Goal: Task Accomplishment & Management: Manage account settings

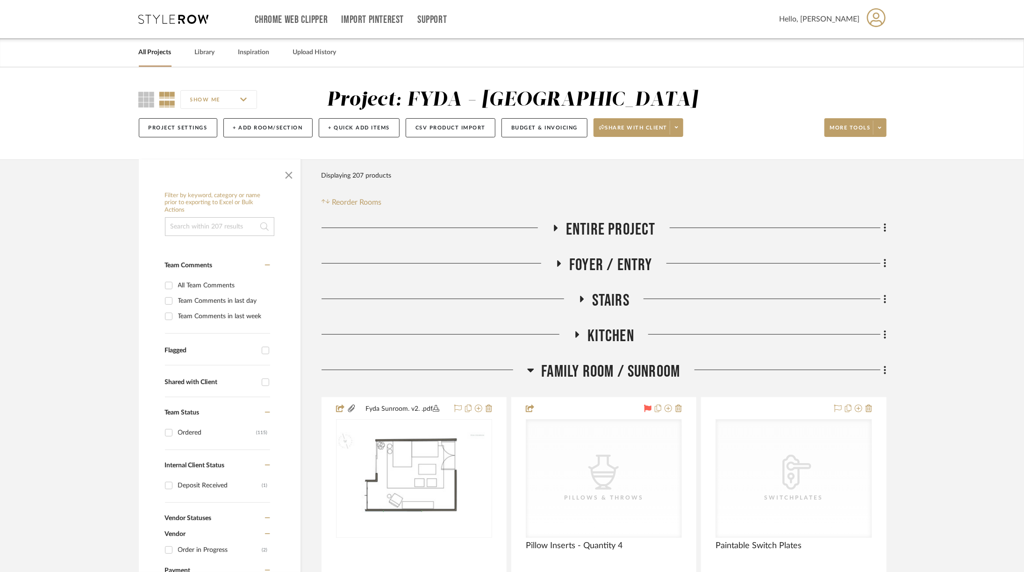
click at [579, 370] on span "Family Room / Sunroom" at bounding box center [610, 372] width 139 height 20
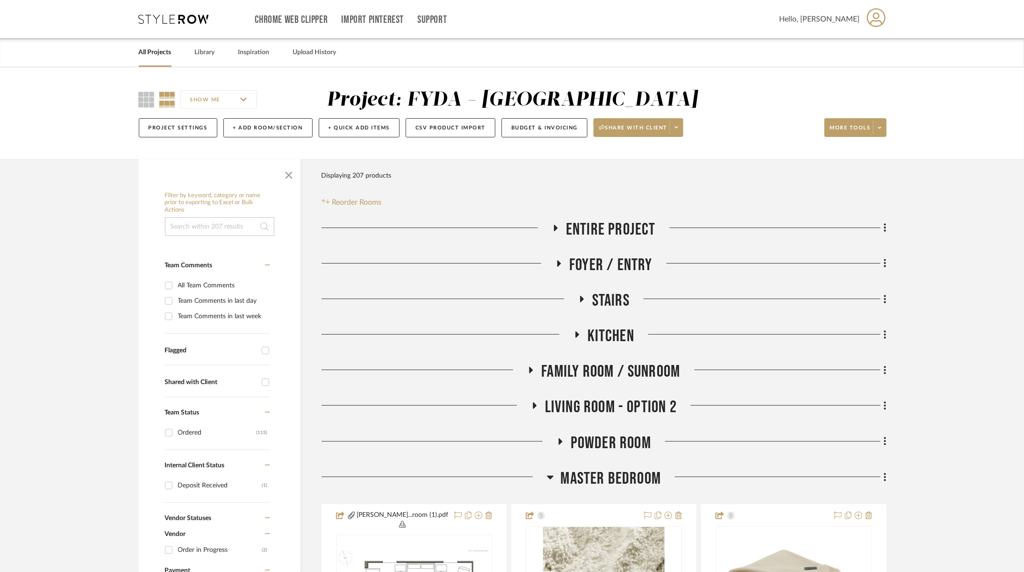
click at [579, 370] on span "Family Room / Sunroom" at bounding box center [610, 372] width 139 height 20
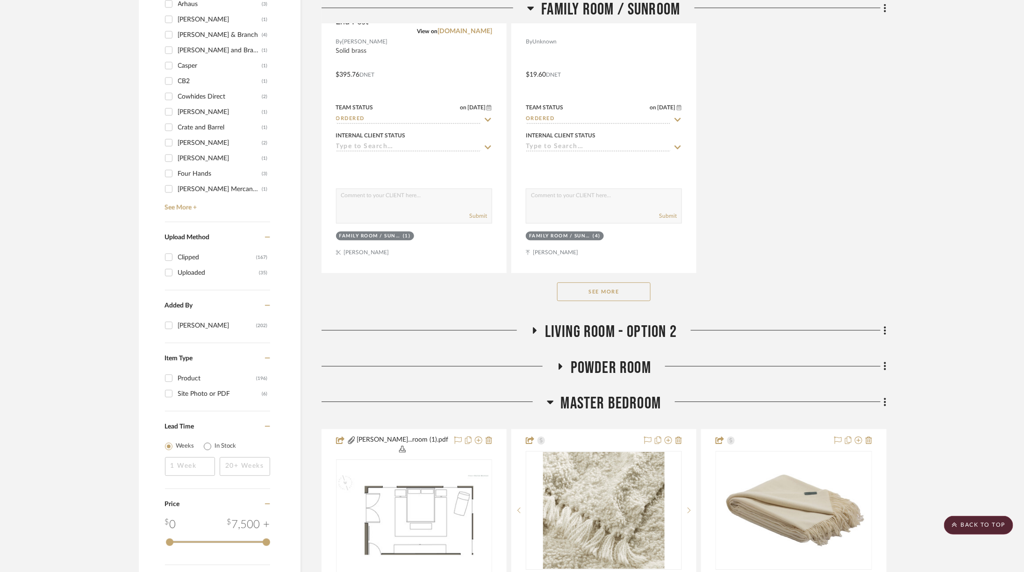
scroll to position [1432, 0]
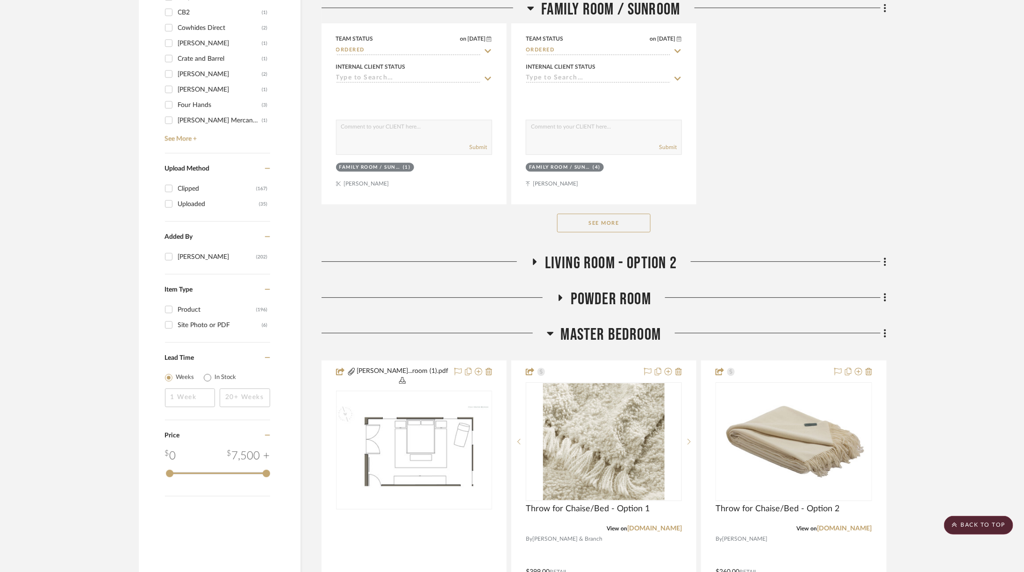
click at [601, 214] on button "See More" at bounding box center [603, 223] width 93 height 19
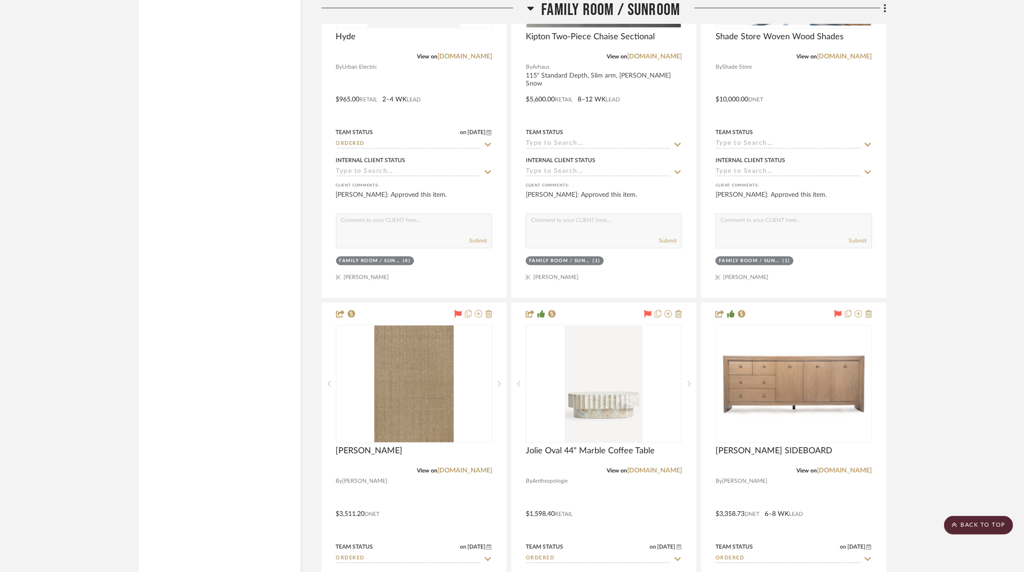
scroll to position [2997, 0]
click at [0, 0] on img at bounding box center [0, 0] width 0 height 0
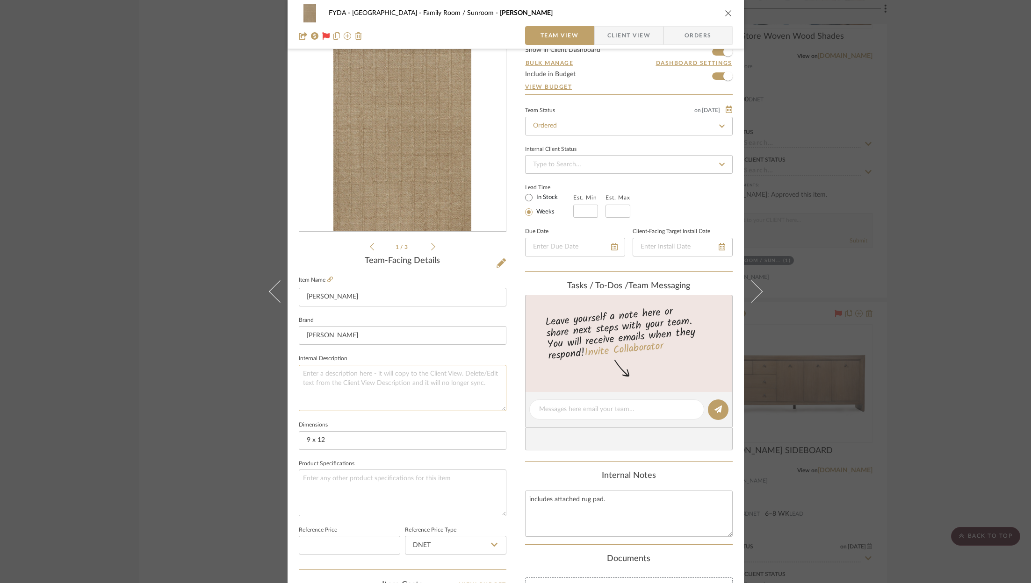
scroll to position [36, 0]
click at [937, 208] on div "FYDA - 655 City Park Family Room / Sunroom [PERSON_NAME] Team View Client View …" at bounding box center [515, 291] width 1031 height 583
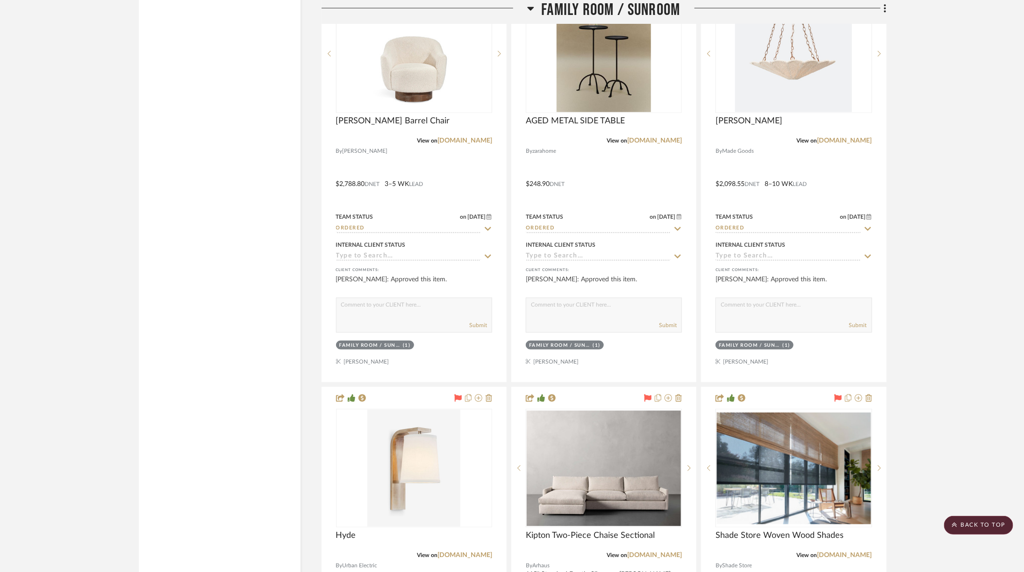
scroll to position [2497, 0]
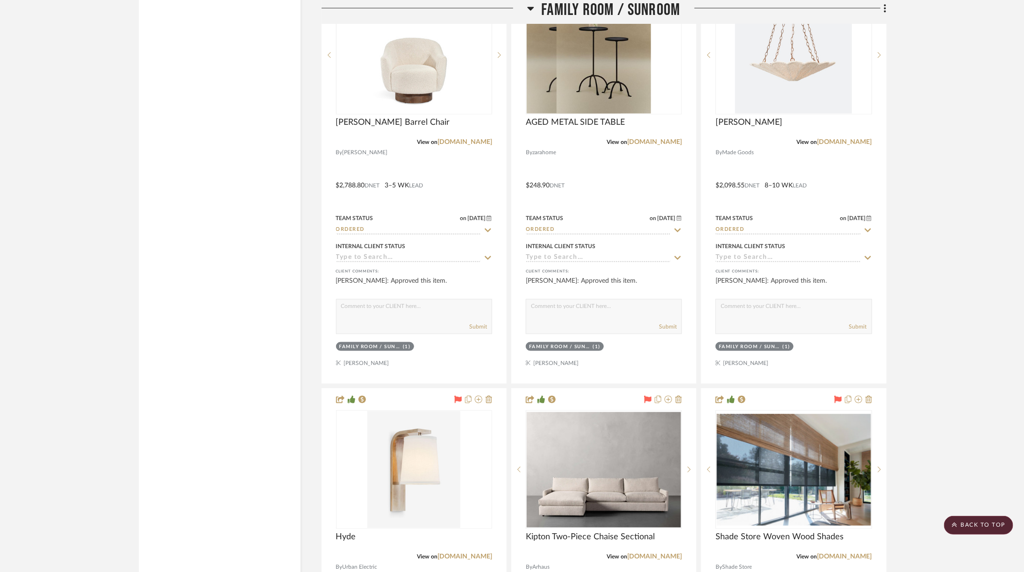
click at [609, 4] on span "Family Room / Sunroom" at bounding box center [610, 10] width 139 height 20
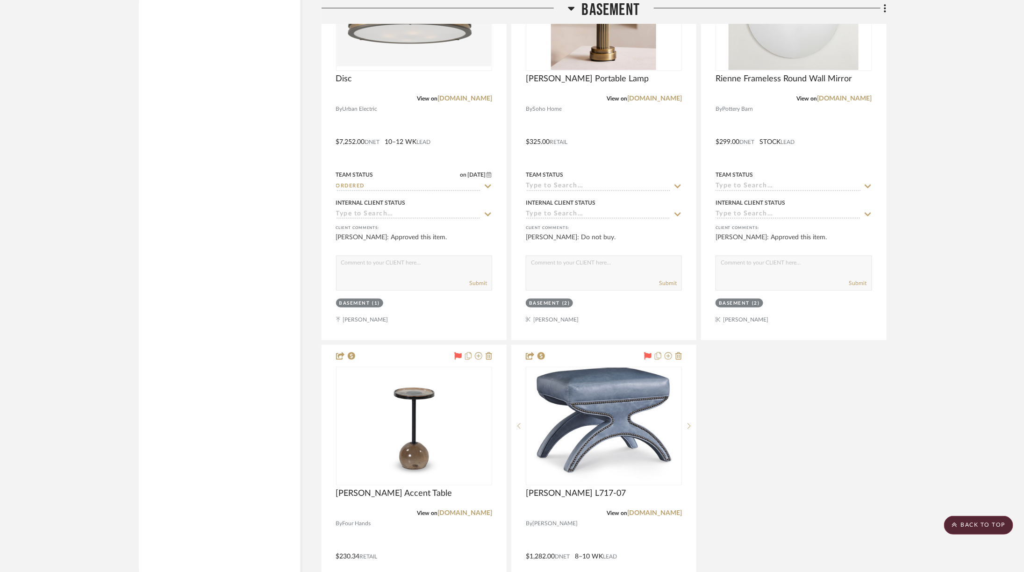
click at [610, 8] on span "Basement" at bounding box center [611, 10] width 58 height 20
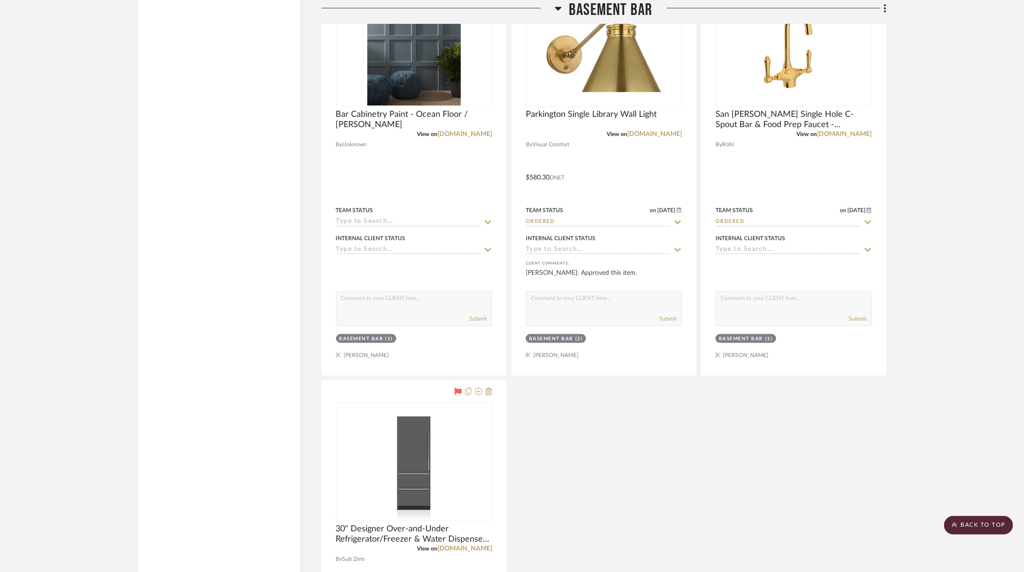
click at [610, 8] on span "Basement Bar" at bounding box center [611, 10] width 84 height 20
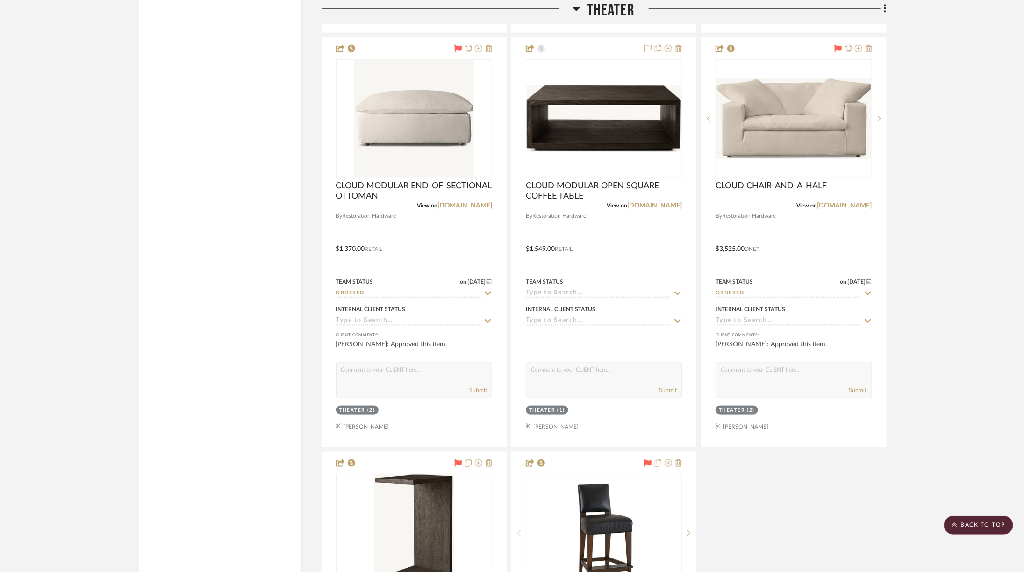
click at [610, 8] on span "Theater" at bounding box center [611, 10] width 48 height 20
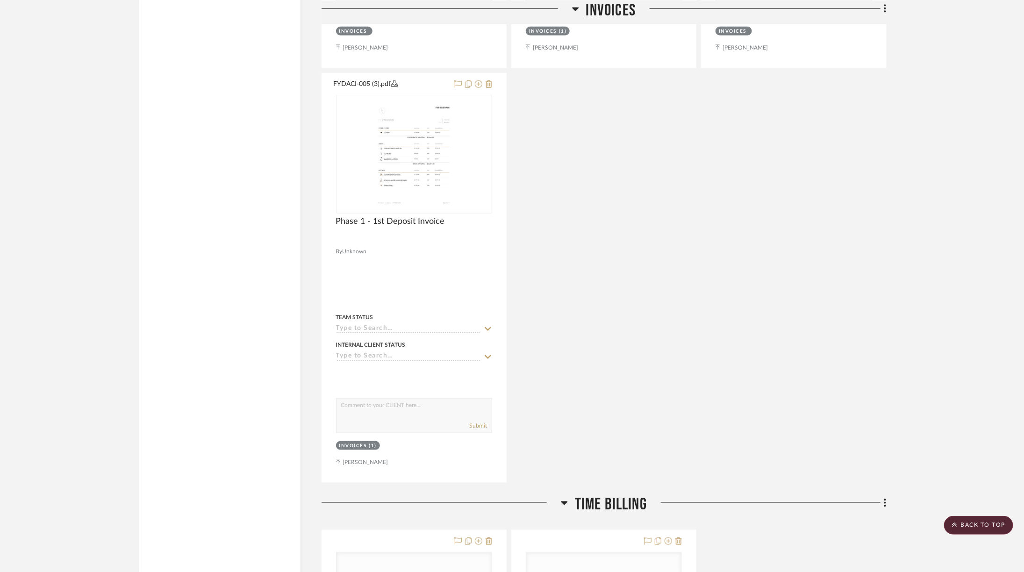
click at [610, 8] on span "Invoices" at bounding box center [611, 10] width 50 height 20
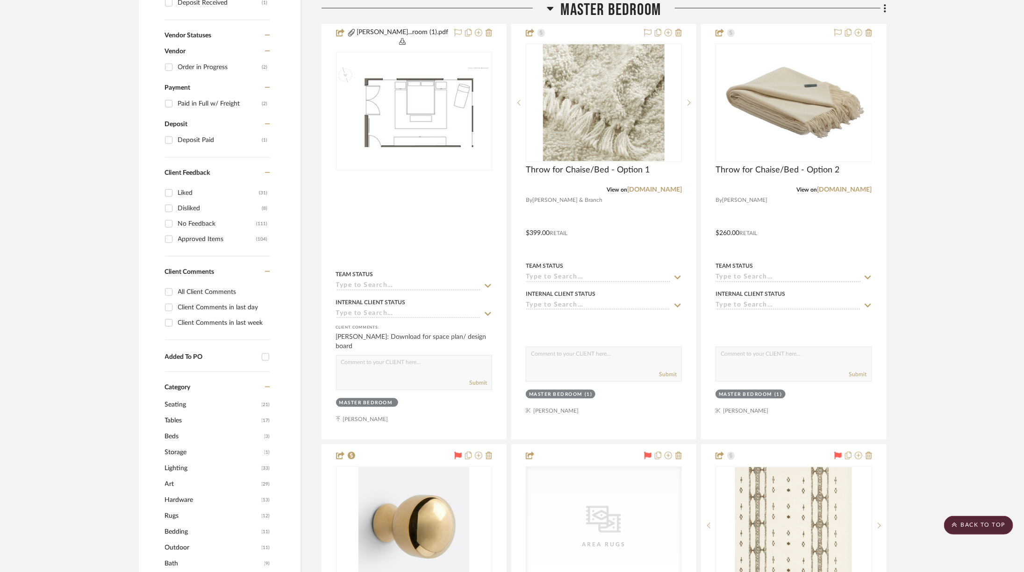
scroll to position [376, 0]
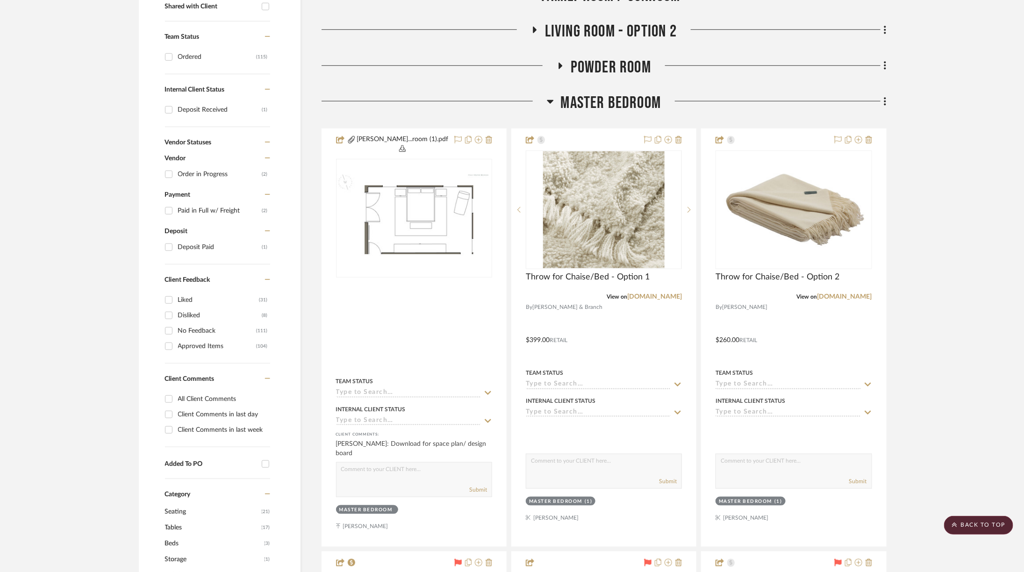
click at [590, 95] on span "Master Bedroom" at bounding box center [611, 103] width 101 height 20
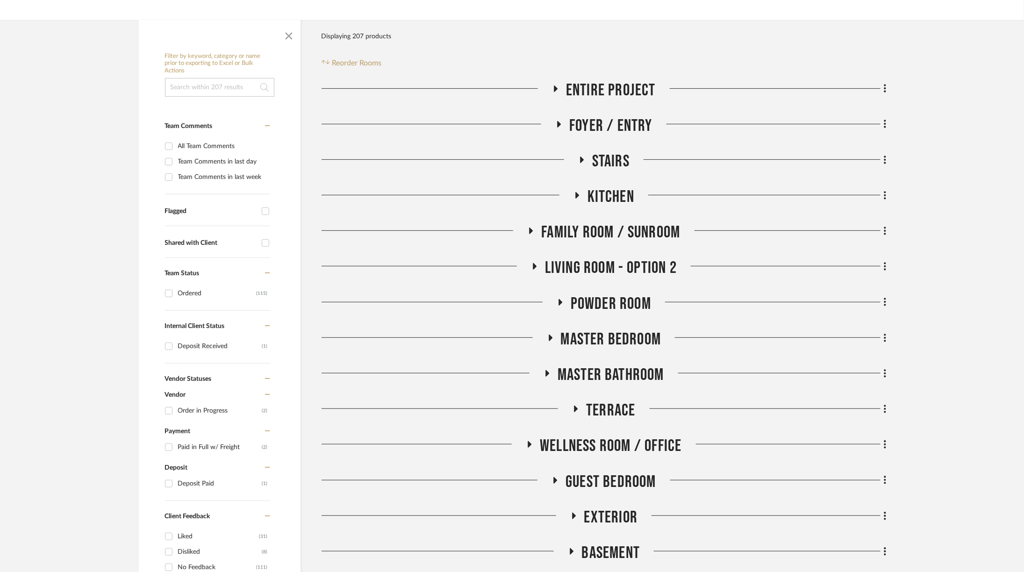
scroll to position [181, 0]
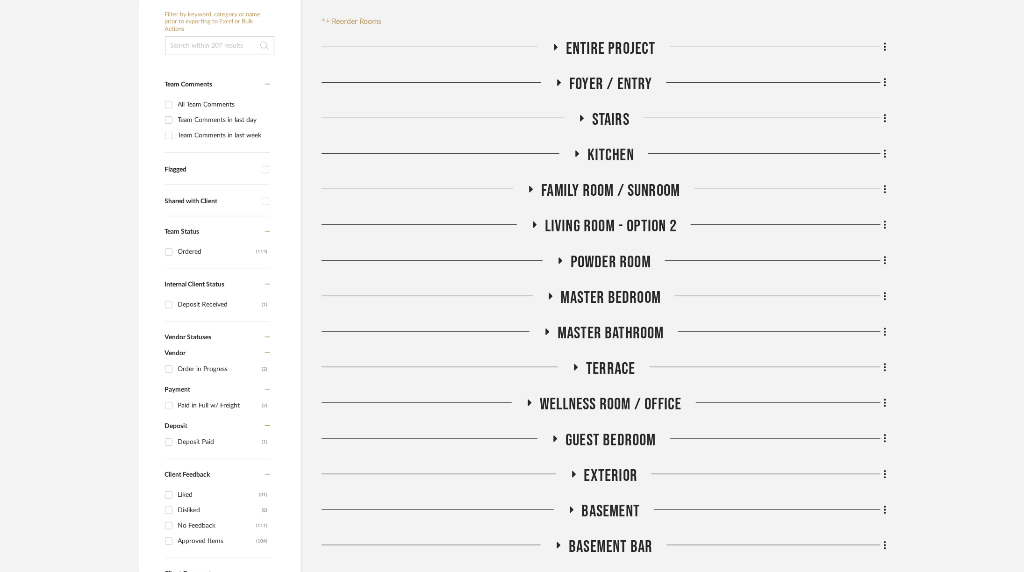
click at [604, 234] on span "Living Room - Option 2" at bounding box center [611, 226] width 132 height 20
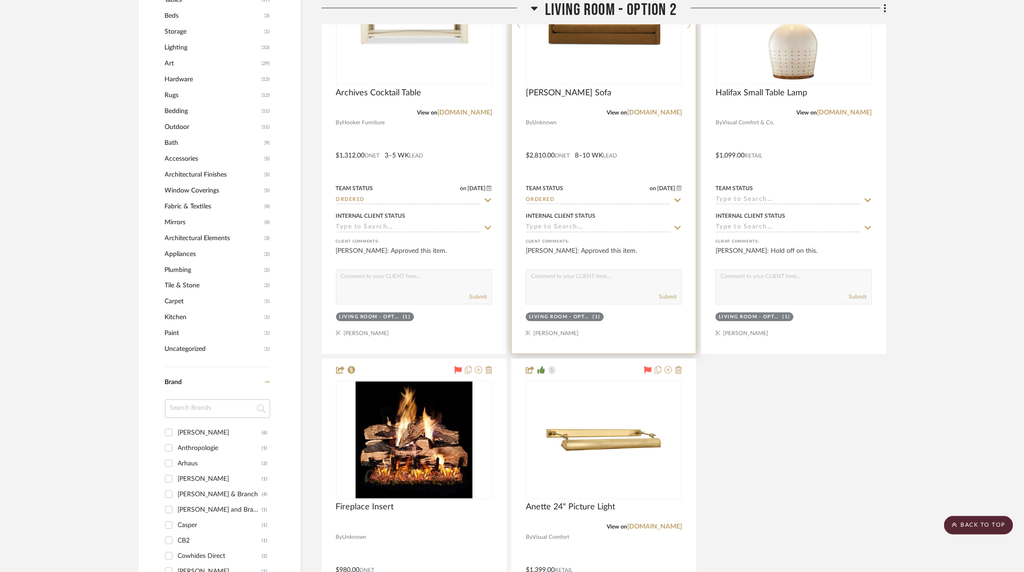
scroll to position [1147, 0]
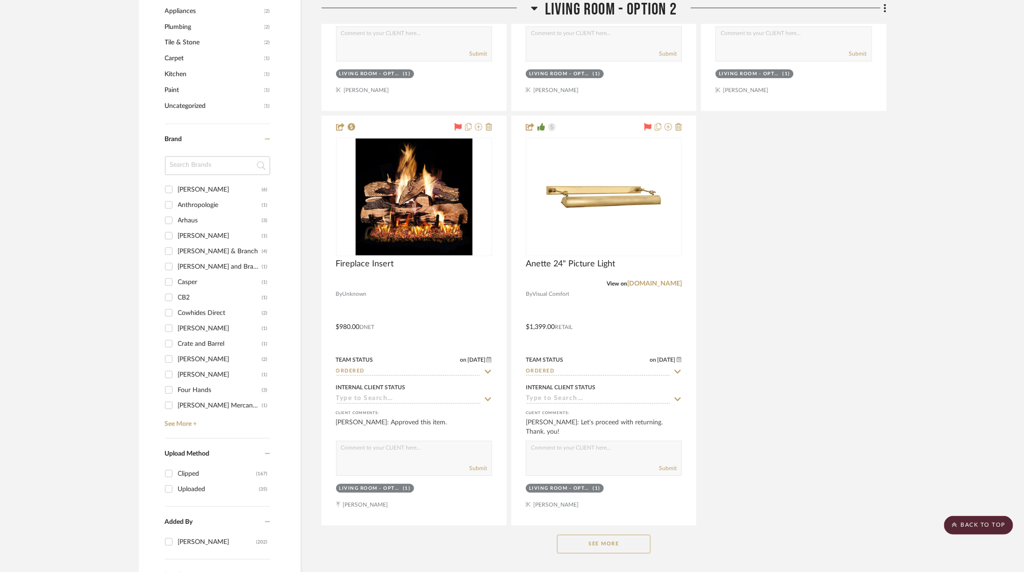
click at [615, 542] on button "See More" at bounding box center [603, 544] width 93 height 19
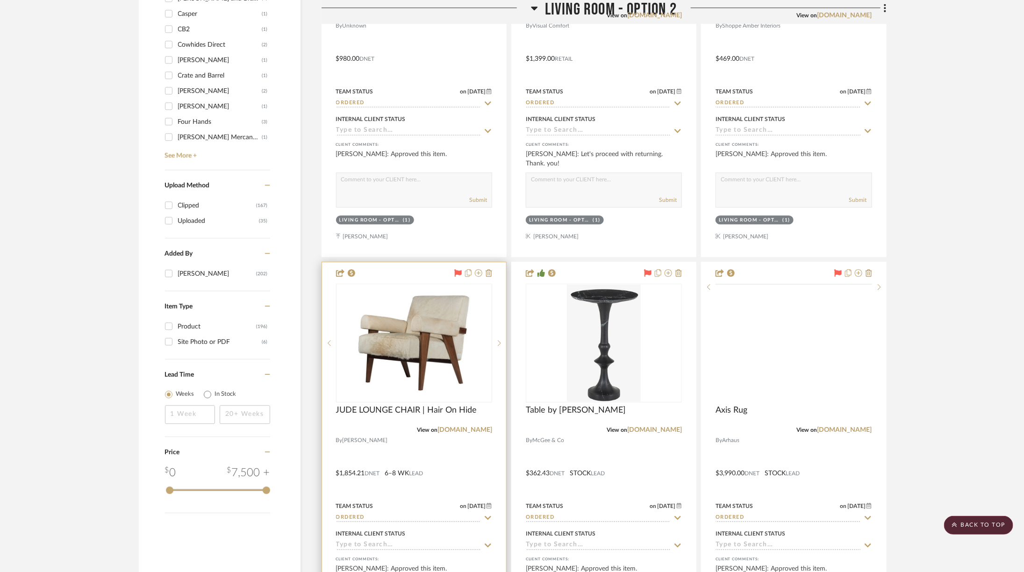
scroll to position [1421, 0]
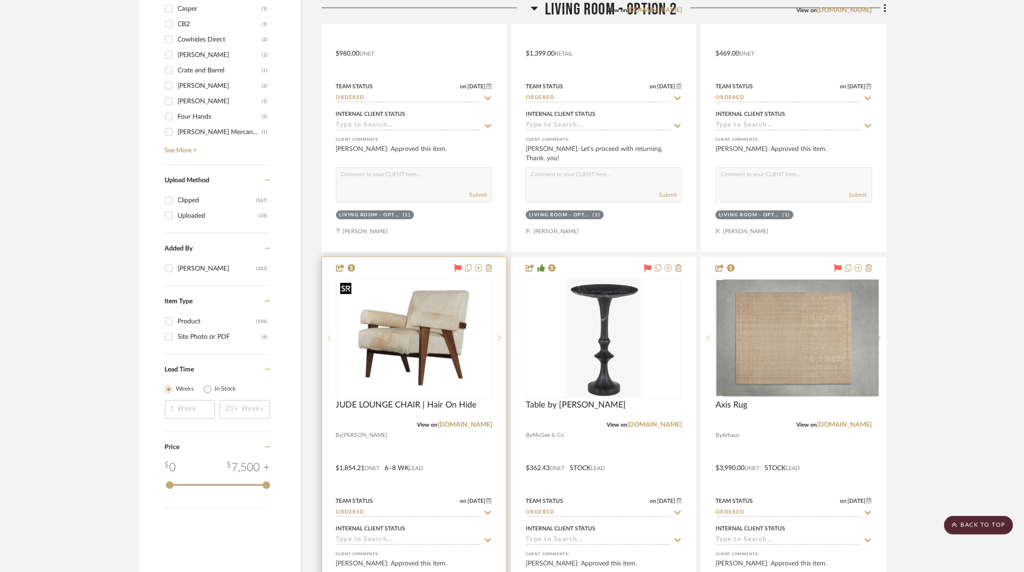
click at [0, 0] on img at bounding box center [0, 0] width 0 height 0
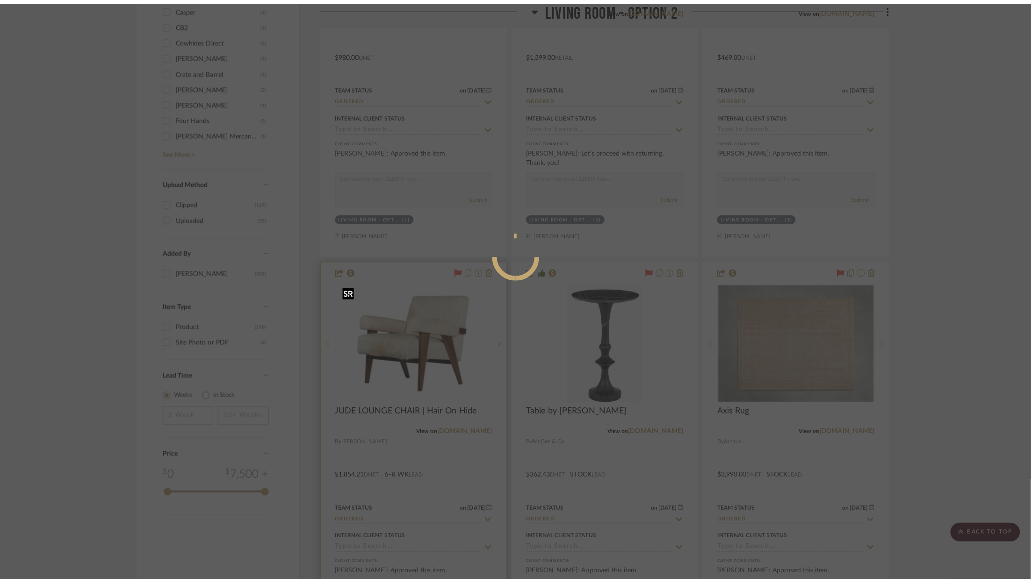
scroll to position [0, 0]
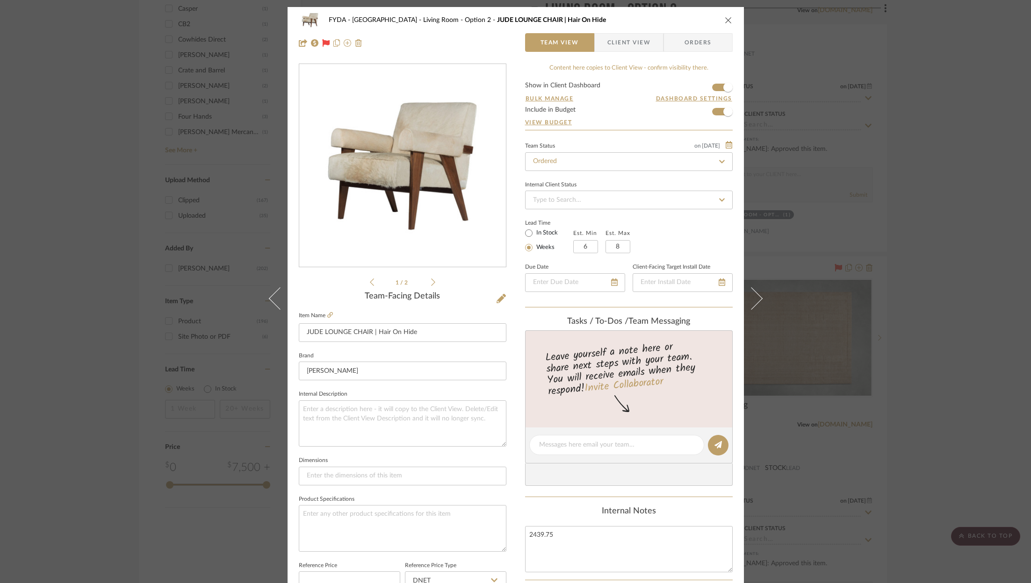
click at [867, 182] on div "FYDA - 655 City Park Living Room - Option 2 JUDE LOUNGE CHAIR | Hair On Hide Te…" at bounding box center [515, 291] width 1031 height 583
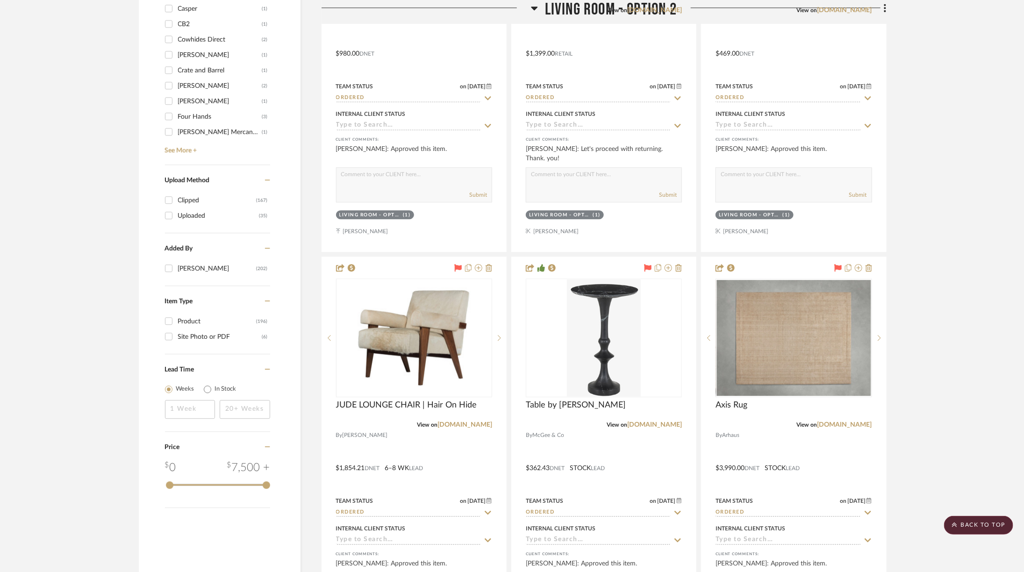
scroll to position [955, 0]
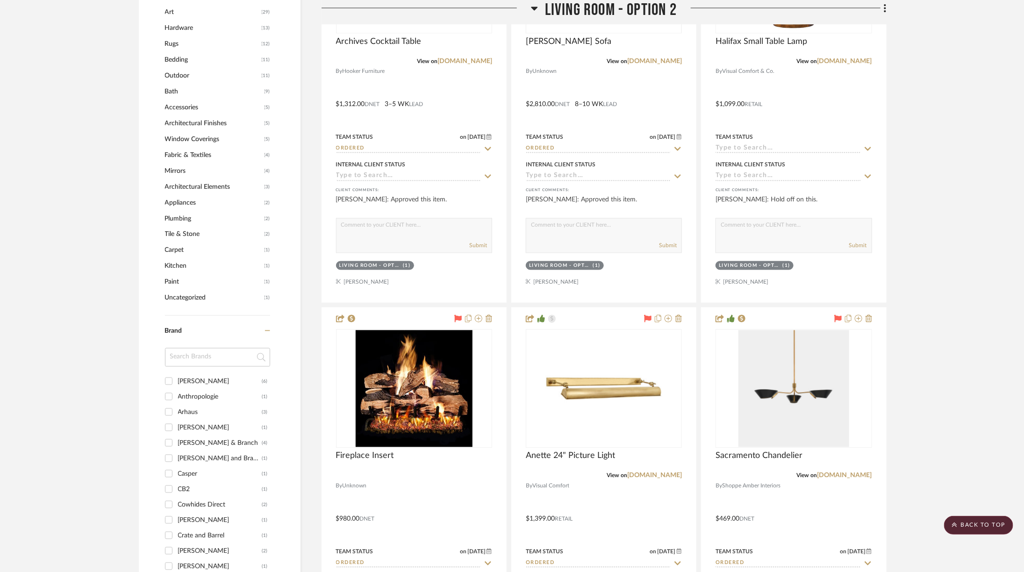
click at [579, 13] on span "Living Room - Option 2" at bounding box center [611, 10] width 132 height 20
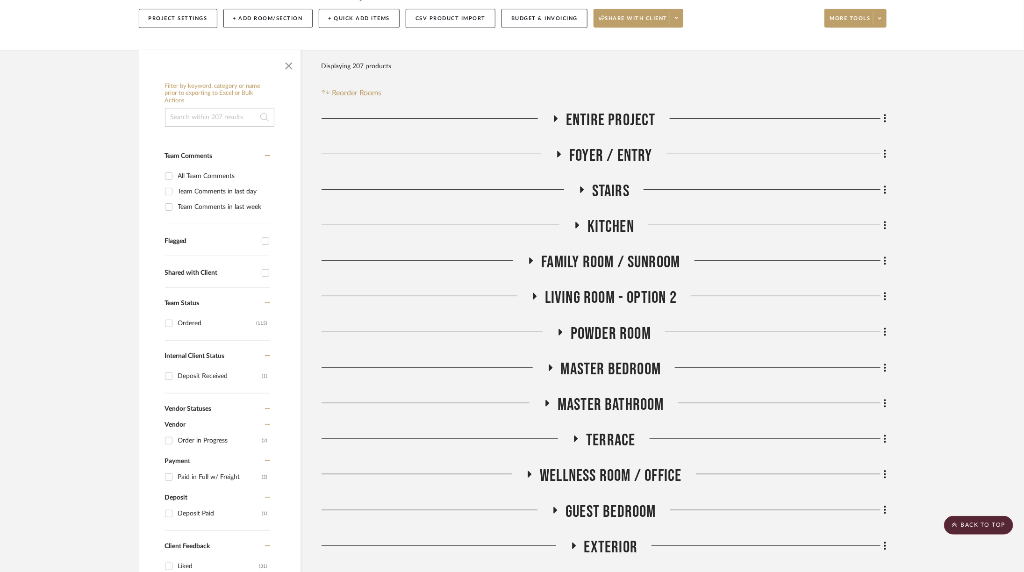
scroll to position [331, 0]
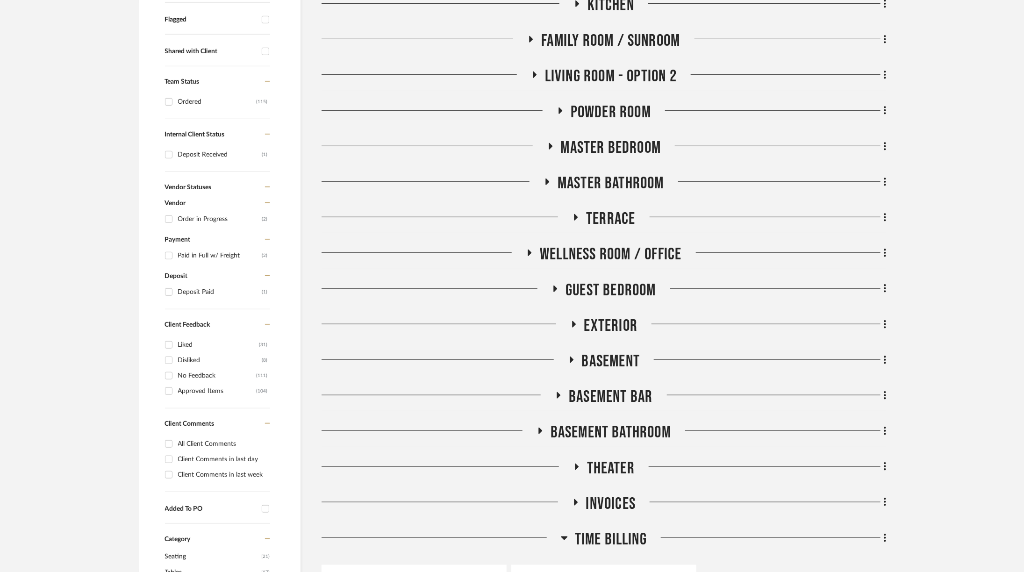
click at [596, 156] on span "Master Bedroom" at bounding box center [611, 148] width 101 height 20
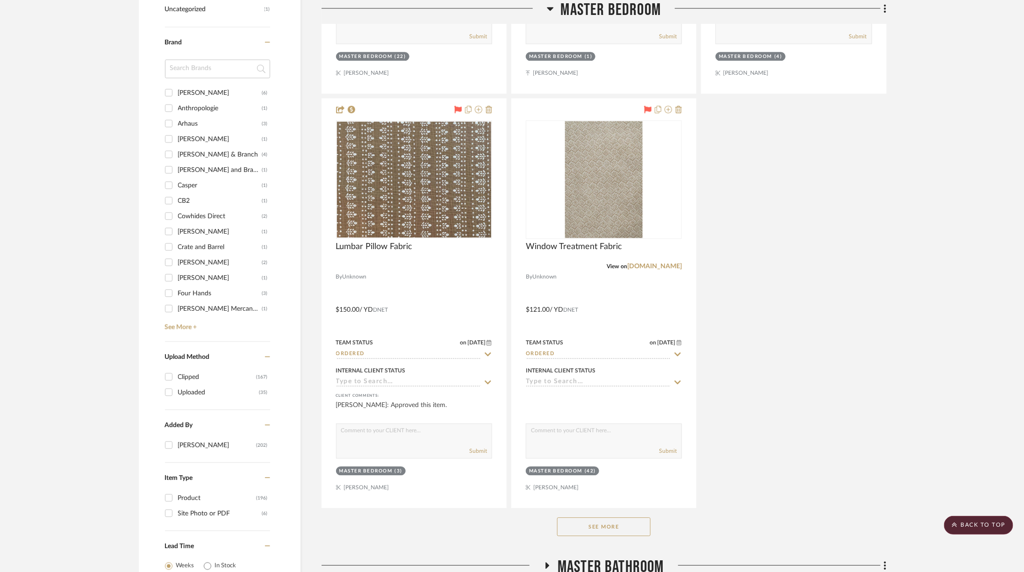
scroll to position [1328, 0]
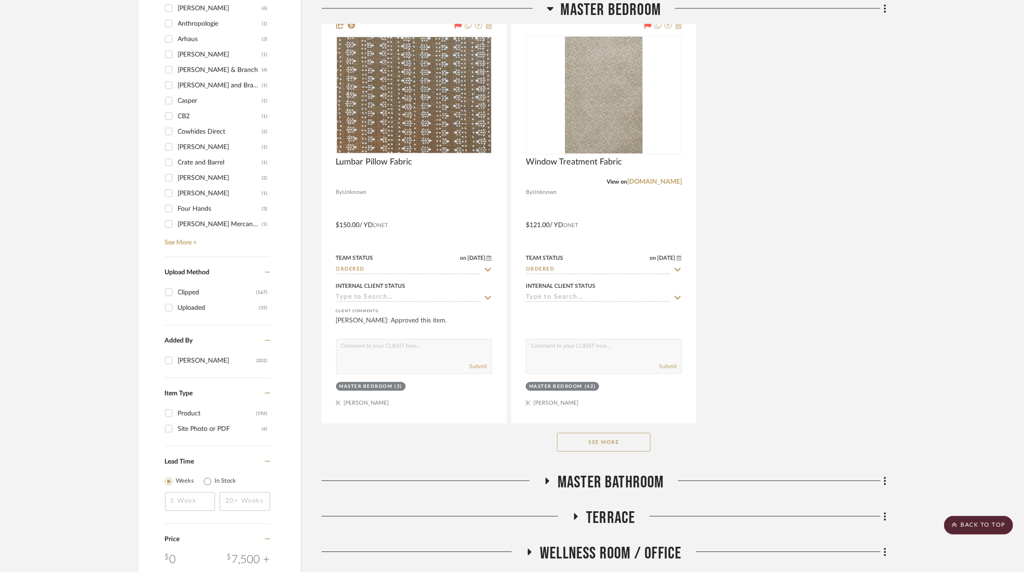
click at [612, 444] on div "See More" at bounding box center [604, 442] width 565 height 37
click at [612, 433] on button "See More" at bounding box center [603, 442] width 93 height 19
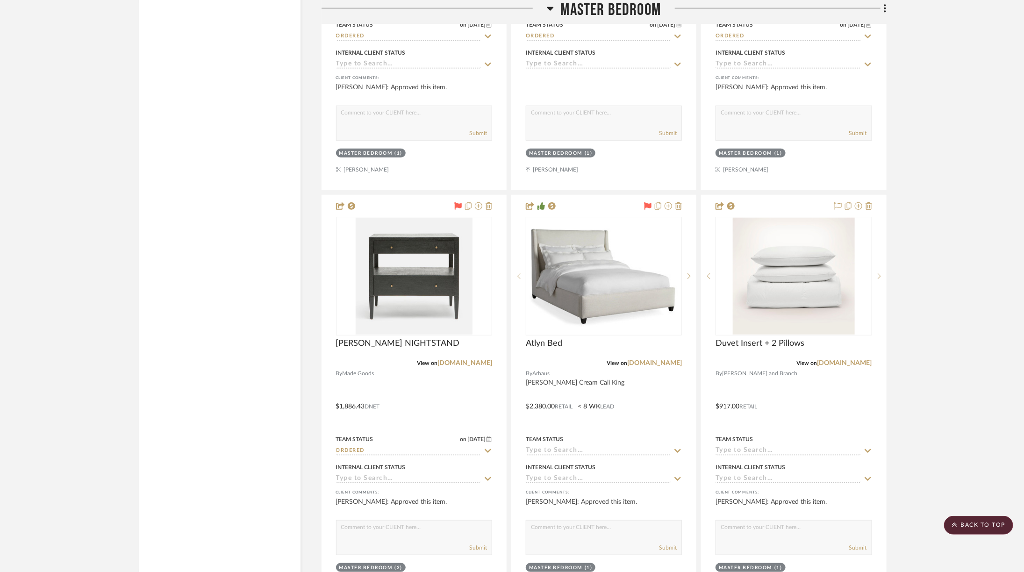
scroll to position [2471, 0]
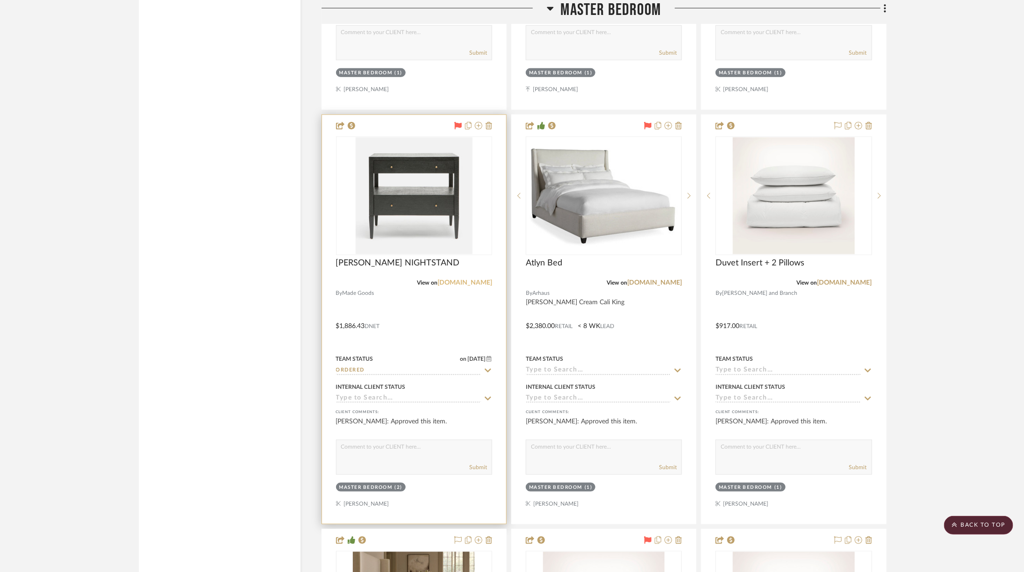
click at [464, 280] on link "[DOMAIN_NAME]" at bounding box center [465, 283] width 55 height 7
click at [0, 0] on img at bounding box center [0, 0] width 0 height 0
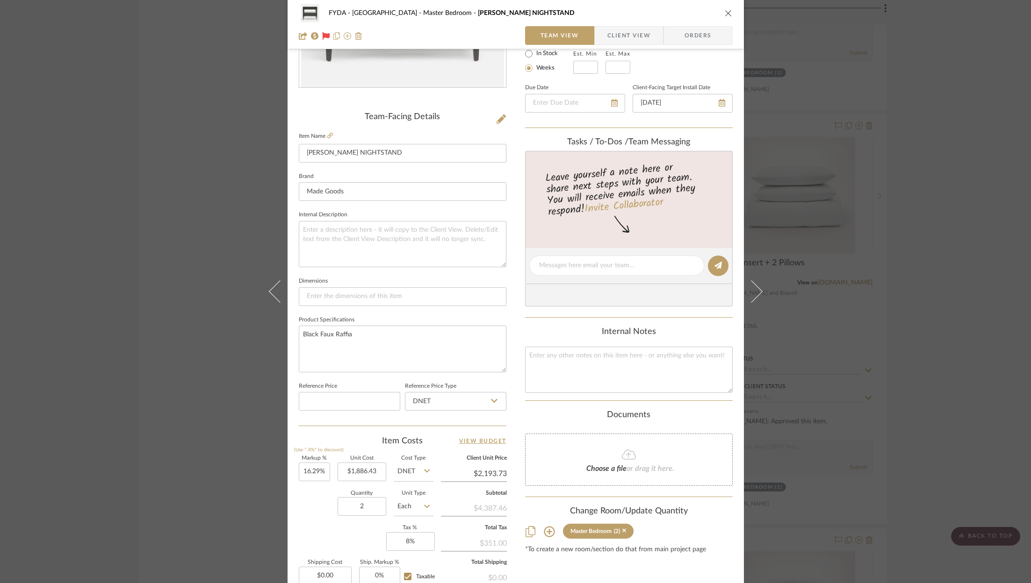
scroll to position [0, 0]
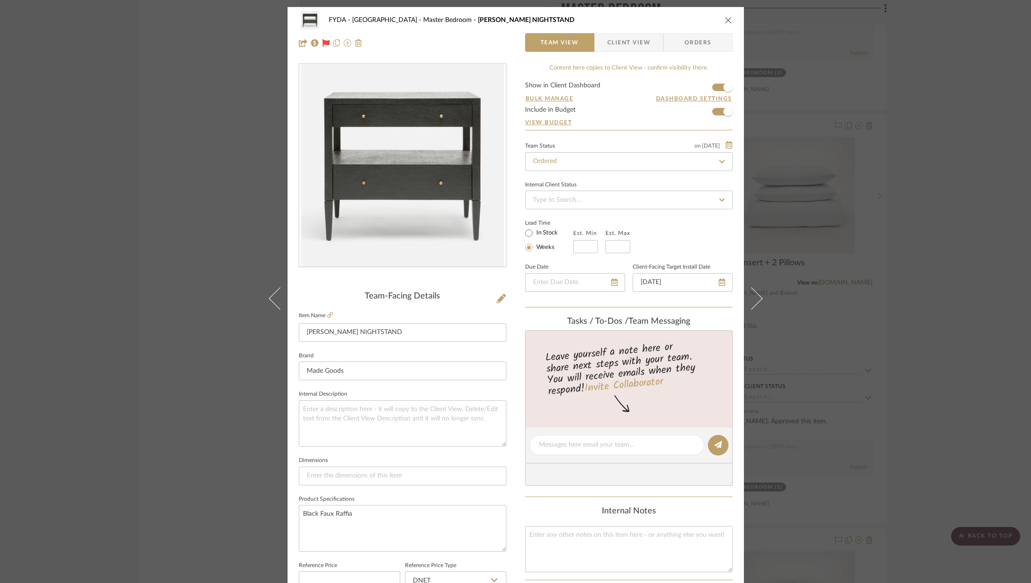
click at [922, 244] on div "FYDA - 655 City Park Master Bedroom [PERSON_NAME] NIGHTSTAND Team View Client V…" at bounding box center [515, 291] width 1031 height 583
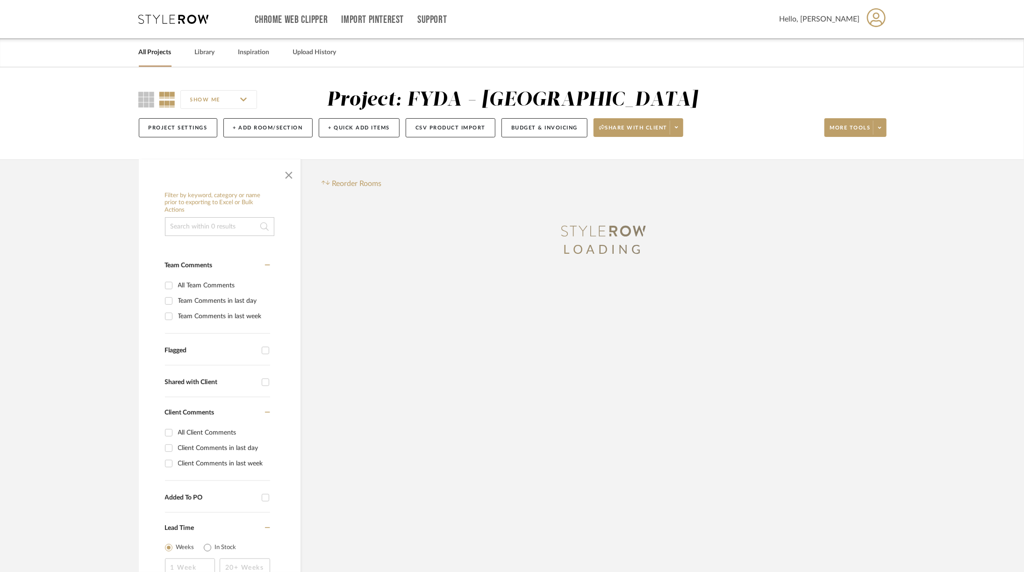
click at [87, 213] on project-details-page "SHOW ME Project: FYDA - 655 City Park Project Settings + Add Room/Section + Qui…" at bounding box center [512, 366] width 1024 height 599
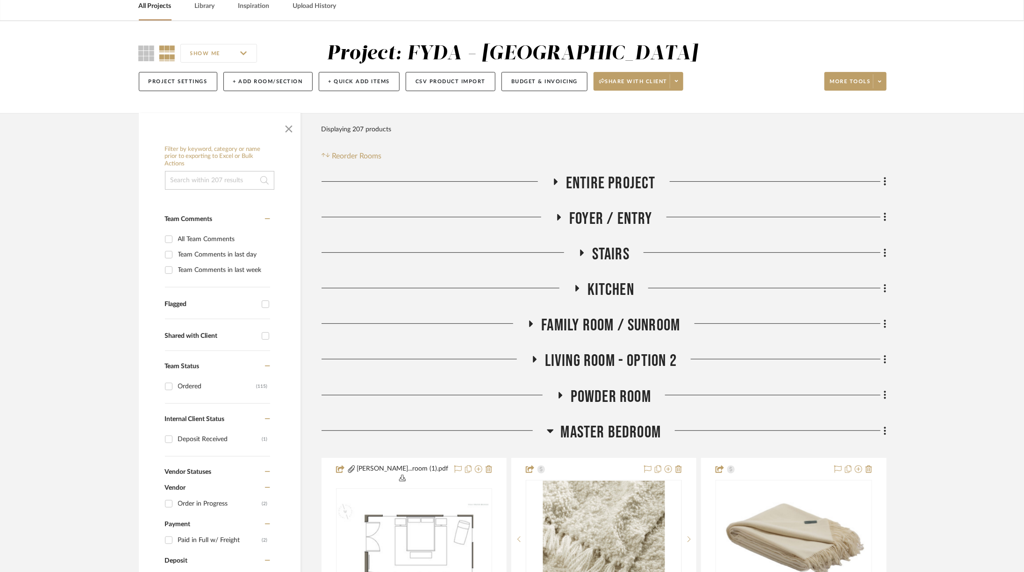
scroll to position [52, 0]
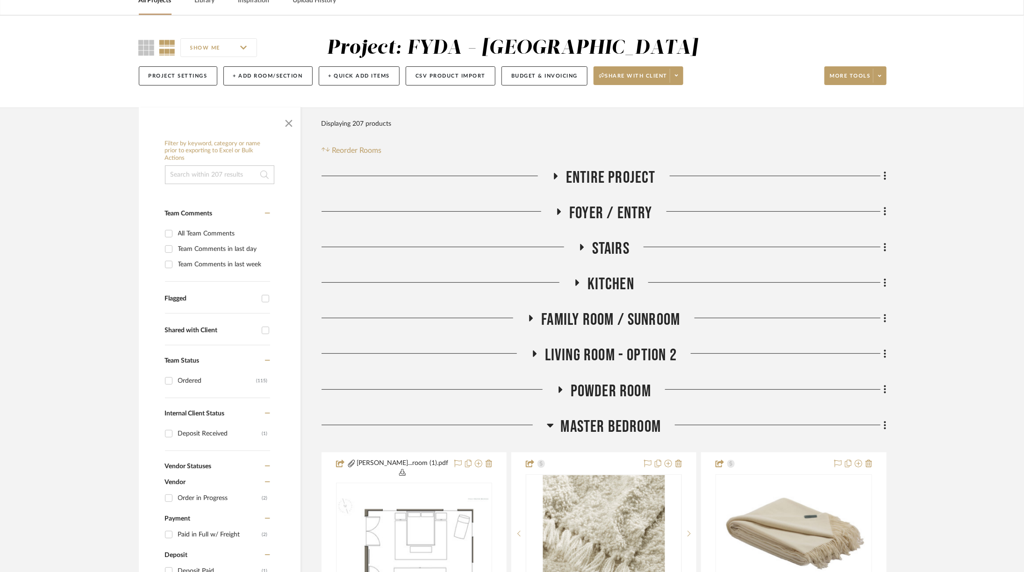
click at [637, 365] on span "Living Room - Option 2" at bounding box center [611, 355] width 132 height 20
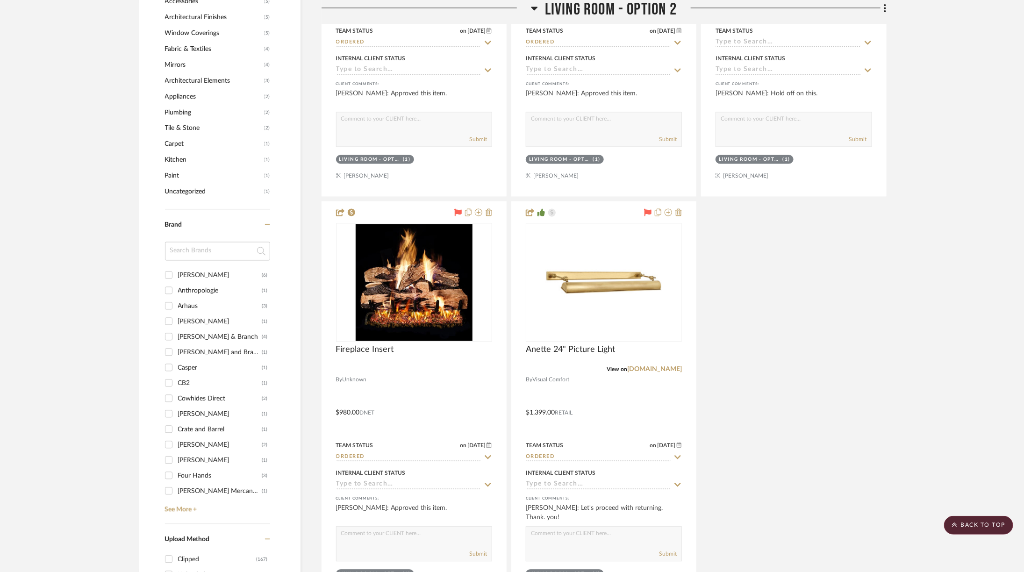
scroll to position [1134, 0]
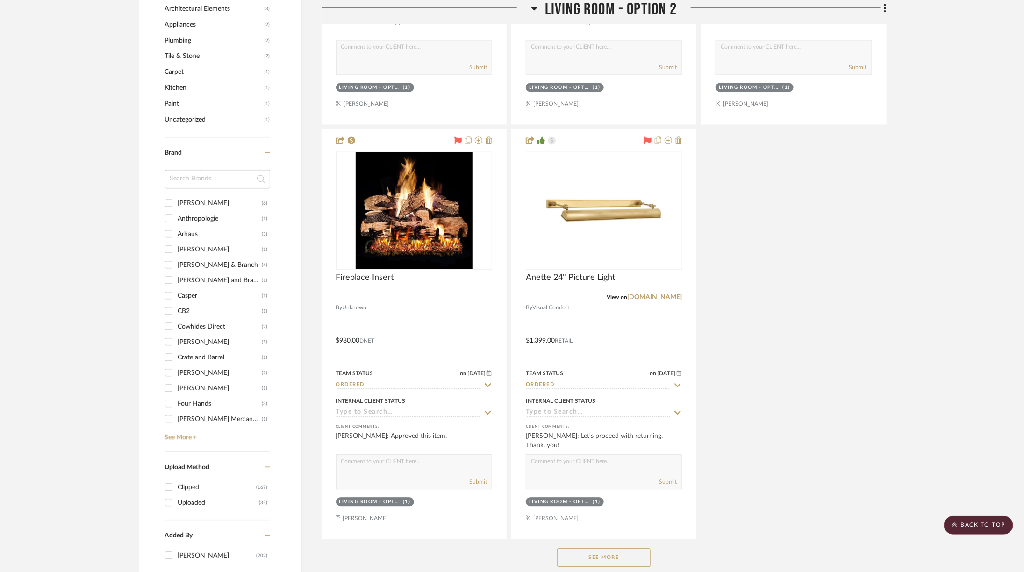
click at [600, 550] on button "See More" at bounding box center [603, 557] width 93 height 19
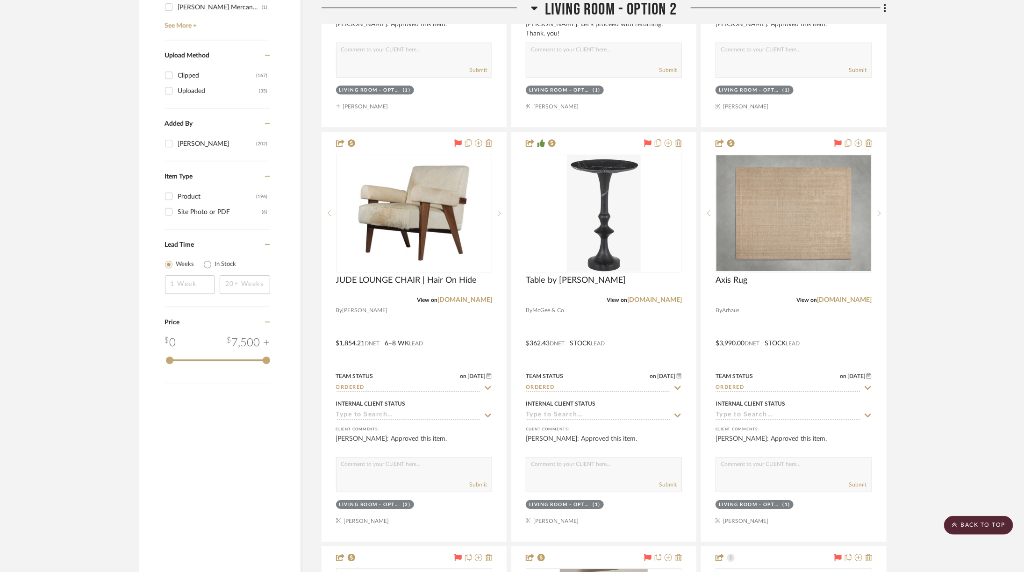
scroll to position [1596, 0]
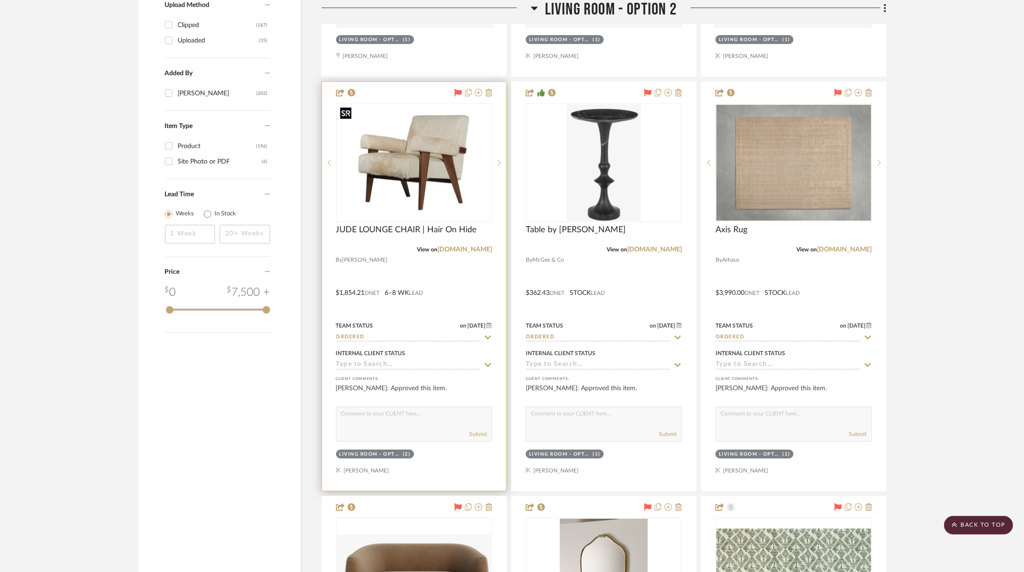
click at [0, 0] on img at bounding box center [0, 0] width 0 height 0
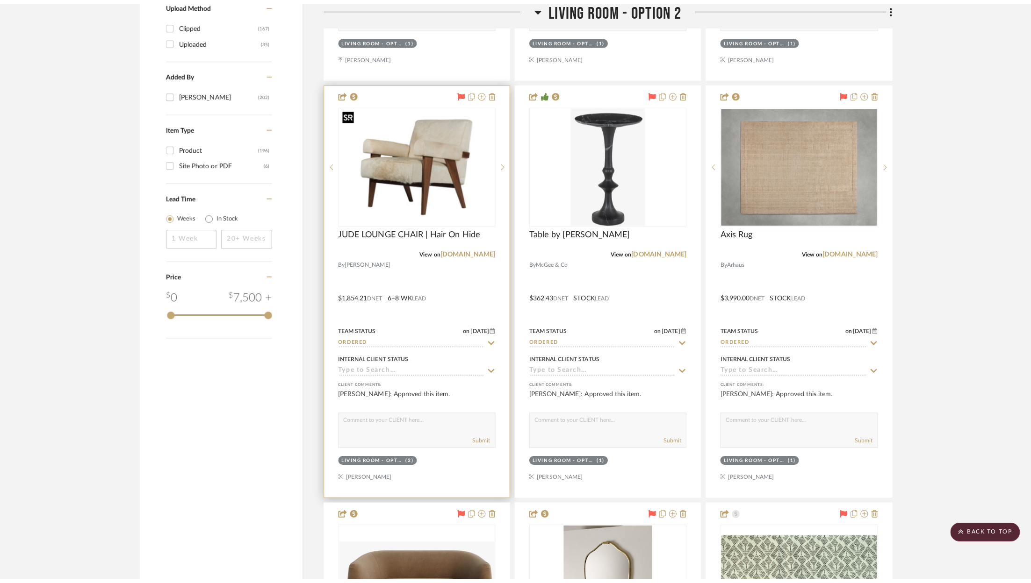
scroll to position [0, 0]
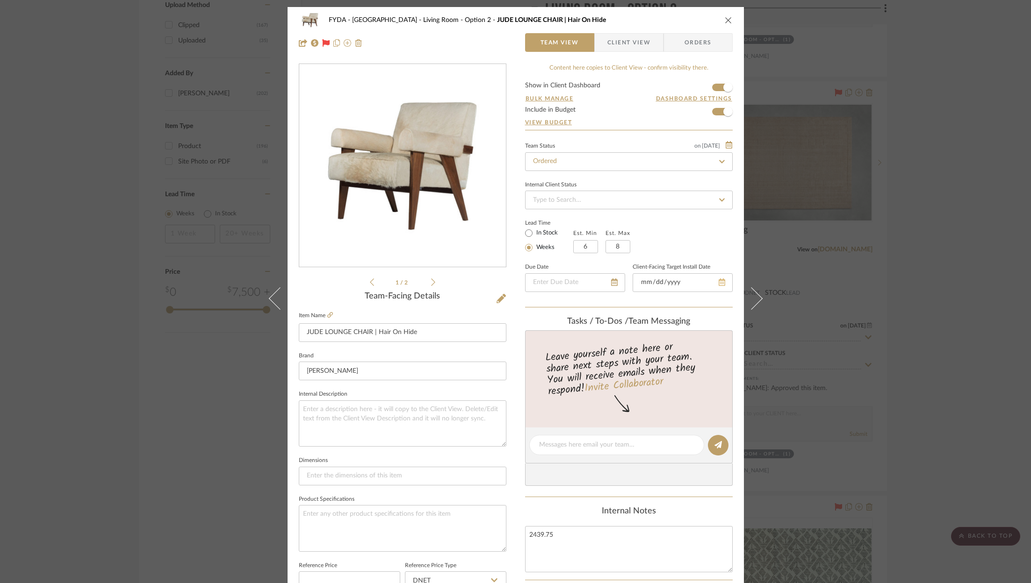
click at [720, 284] on div at bounding box center [682, 282] width 100 height 19
click at [706, 282] on icon at bounding box center [709, 282] width 7 height 7
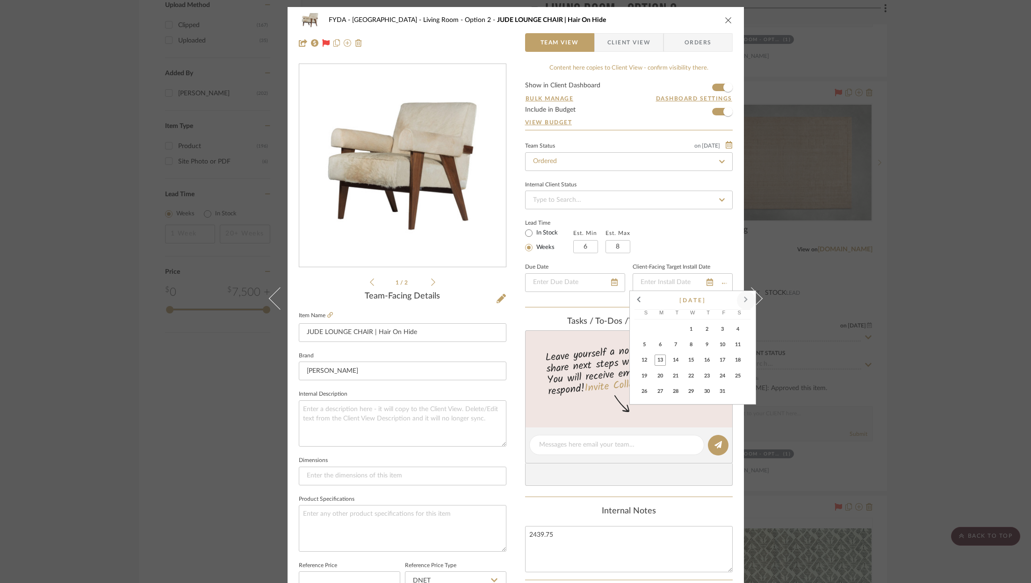
click at [745, 302] on span at bounding box center [746, 300] width 22 height 22
click at [662, 394] on span "24" at bounding box center [659, 391] width 11 height 11
type input "11/24/2025"
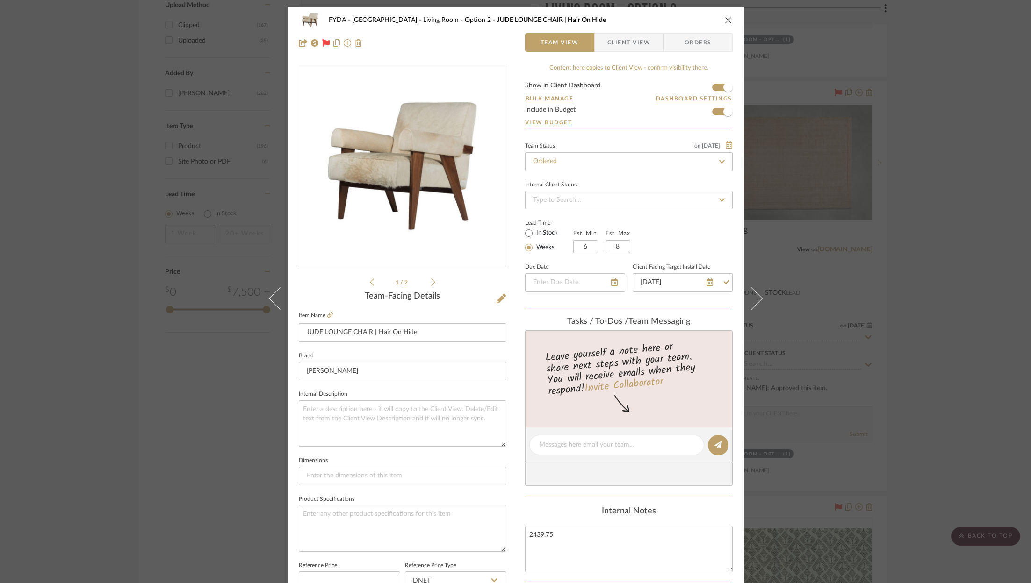
click at [686, 231] on div "Lead Time In Stock Weeks Est. Min 6 Est. Max 8" at bounding box center [629, 235] width 208 height 36
click at [631, 45] on span "Client View" at bounding box center [628, 42] width 43 height 19
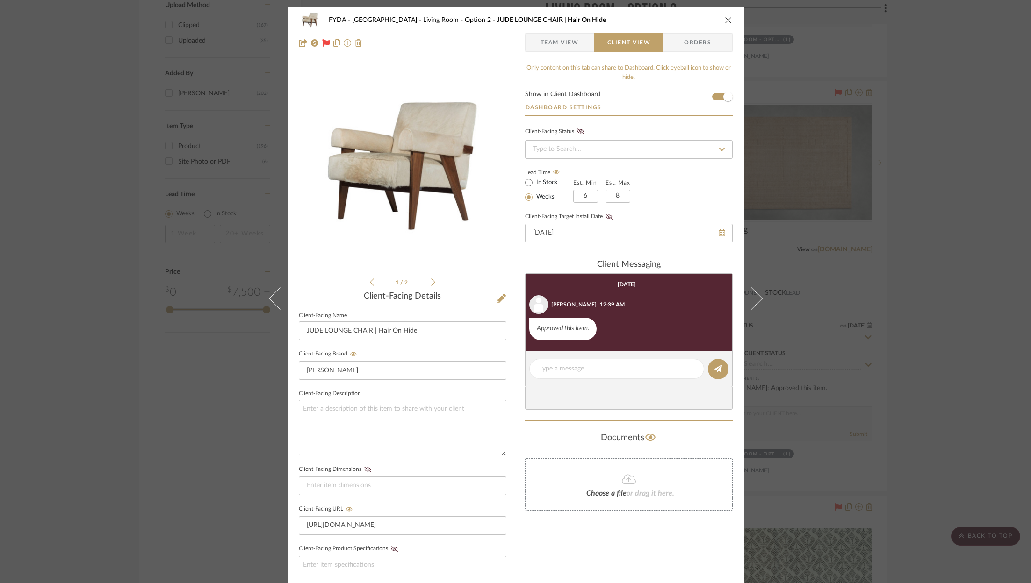
click at [727, 23] on icon "close" at bounding box center [728, 19] width 7 height 7
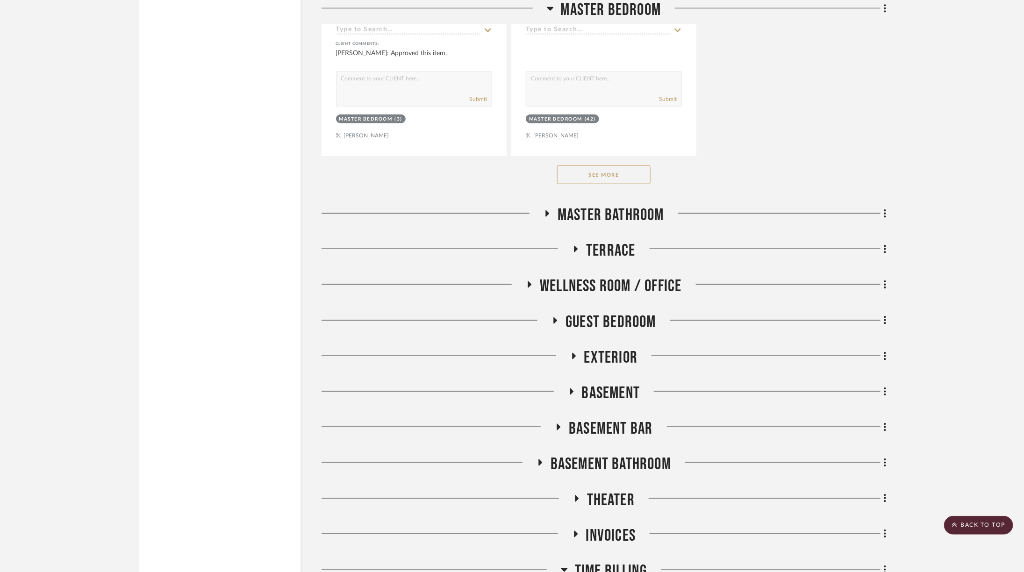
scroll to position [4581, 0]
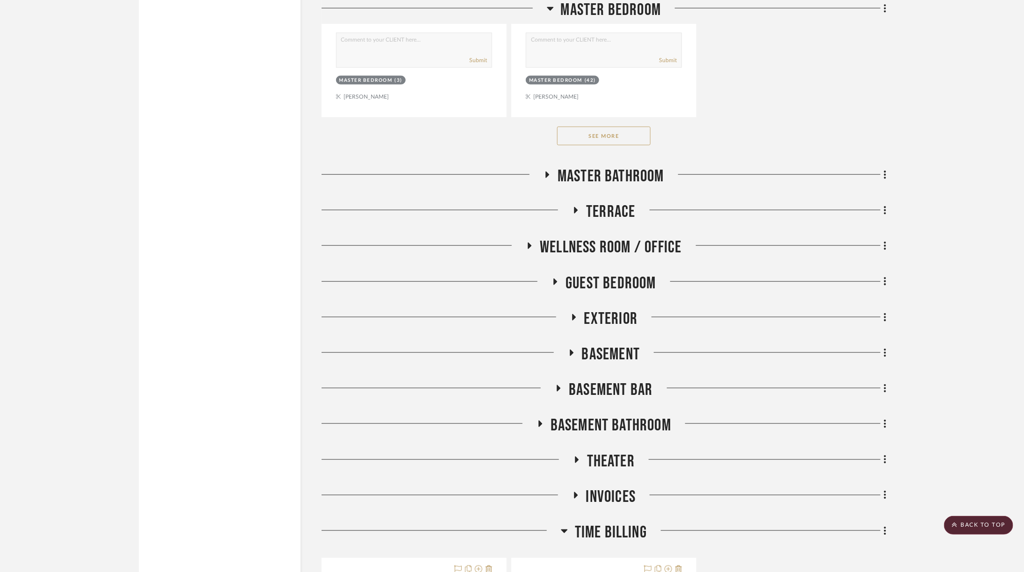
click at [623, 273] on span "Guest Bedroom" at bounding box center [611, 283] width 91 height 20
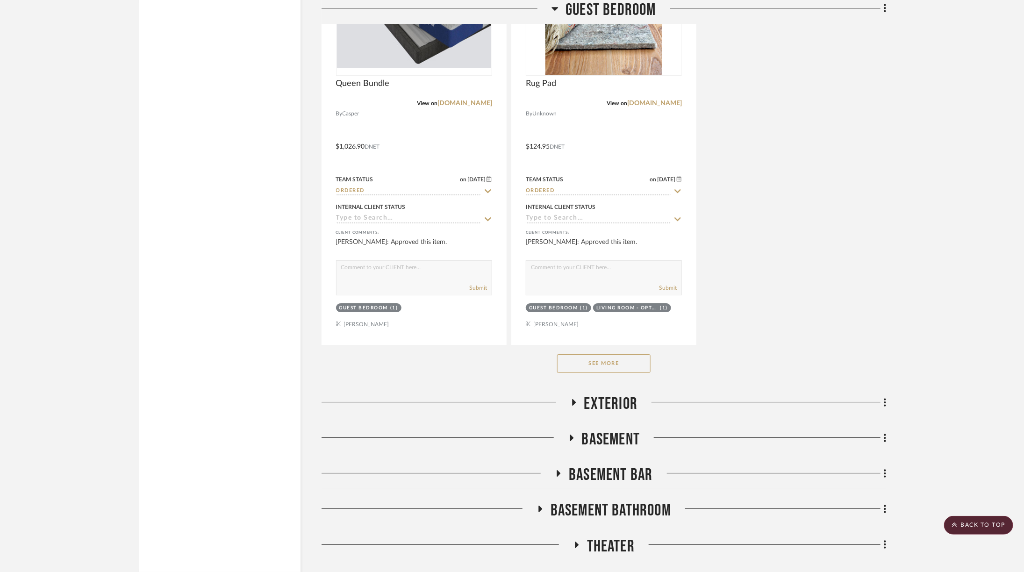
scroll to position [5984, 1]
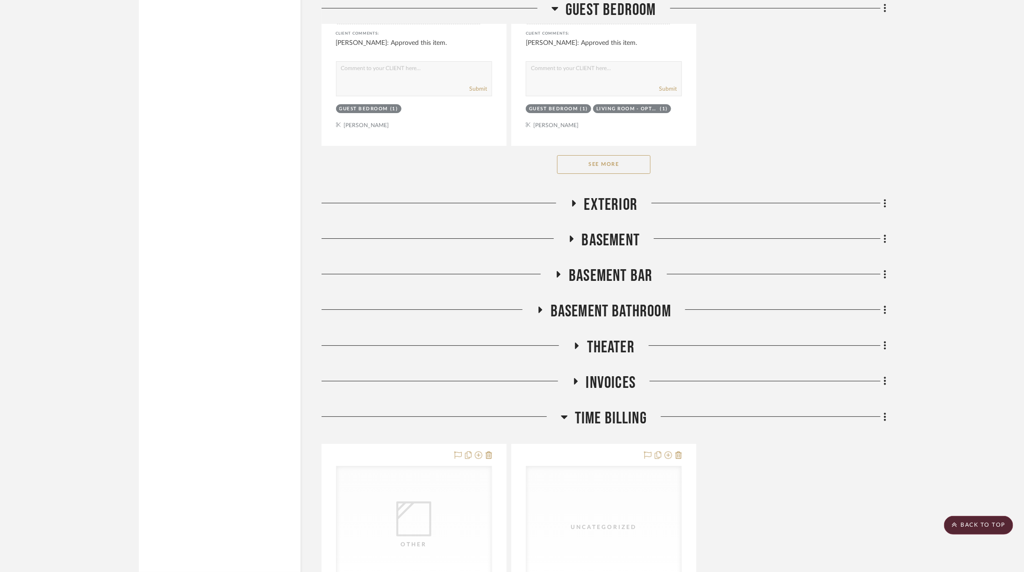
click at [632, 146] on div "See More" at bounding box center [604, 164] width 565 height 37
click at [630, 155] on button "See More" at bounding box center [603, 164] width 93 height 19
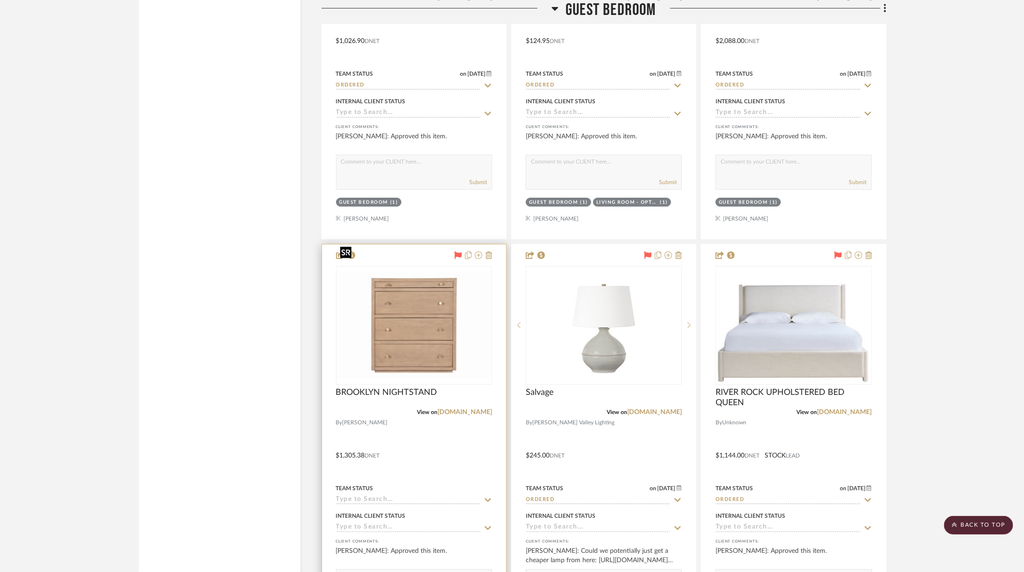
click at [0, 0] on img at bounding box center [0, 0] width 0 height 0
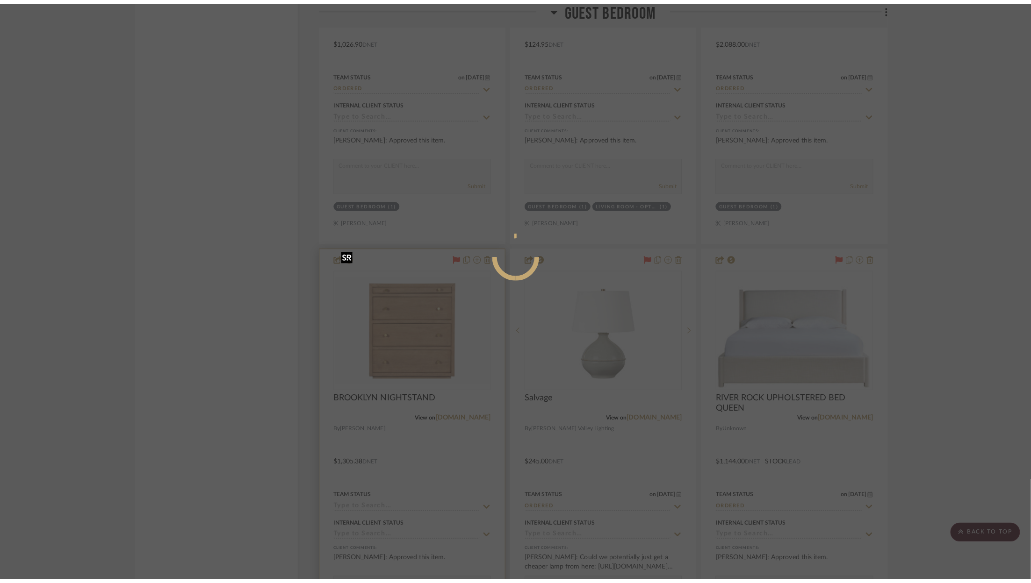
scroll to position [0, 0]
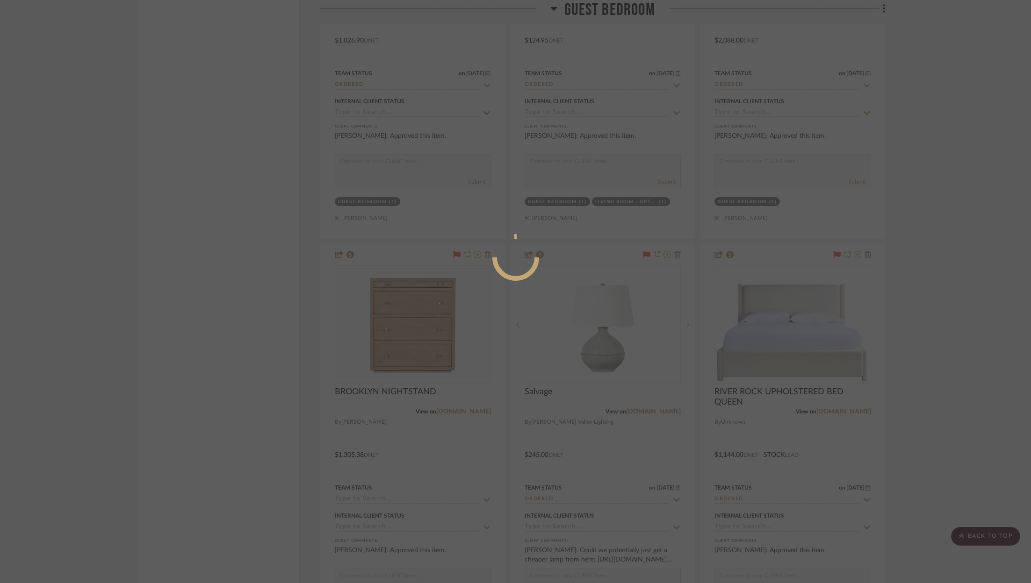
click at [416, 307] on div at bounding box center [515, 291] width 1031 height 583
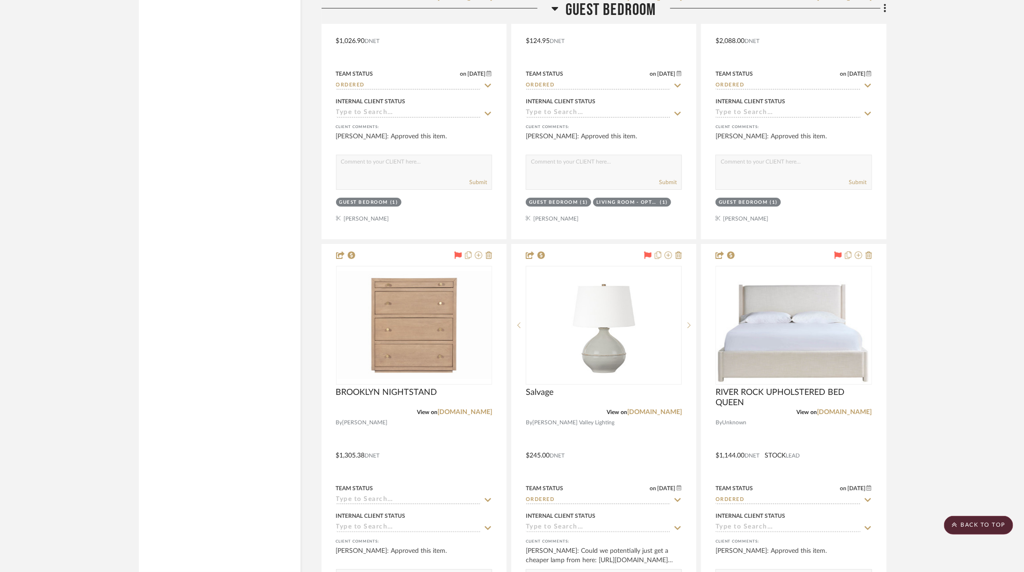
click at [416, 307] on img "0" at bounding box center [414, 325] width 154 height 108
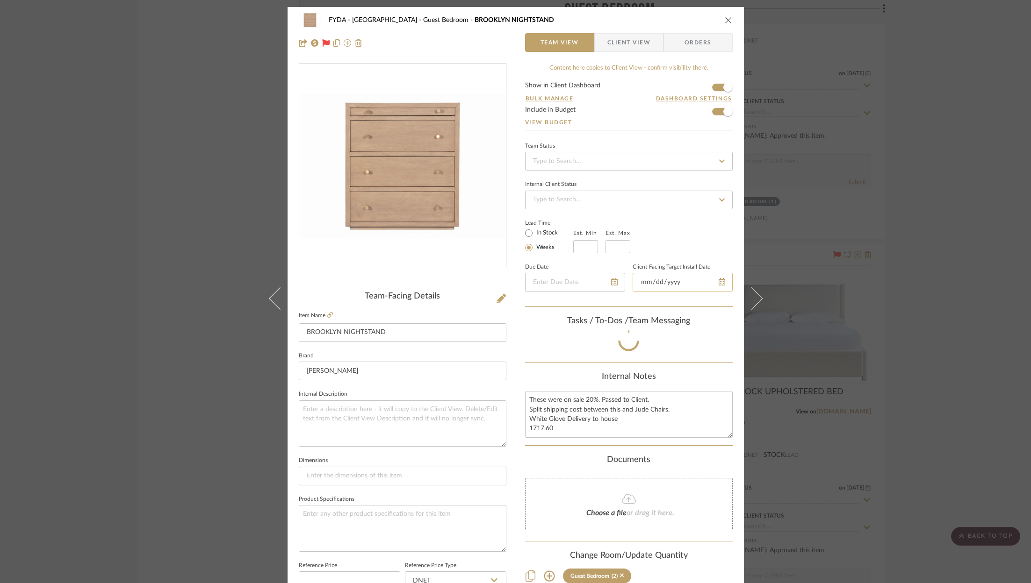
click at [712, 284] on input "date" at bounding box center [682, 282] width 100 height 19
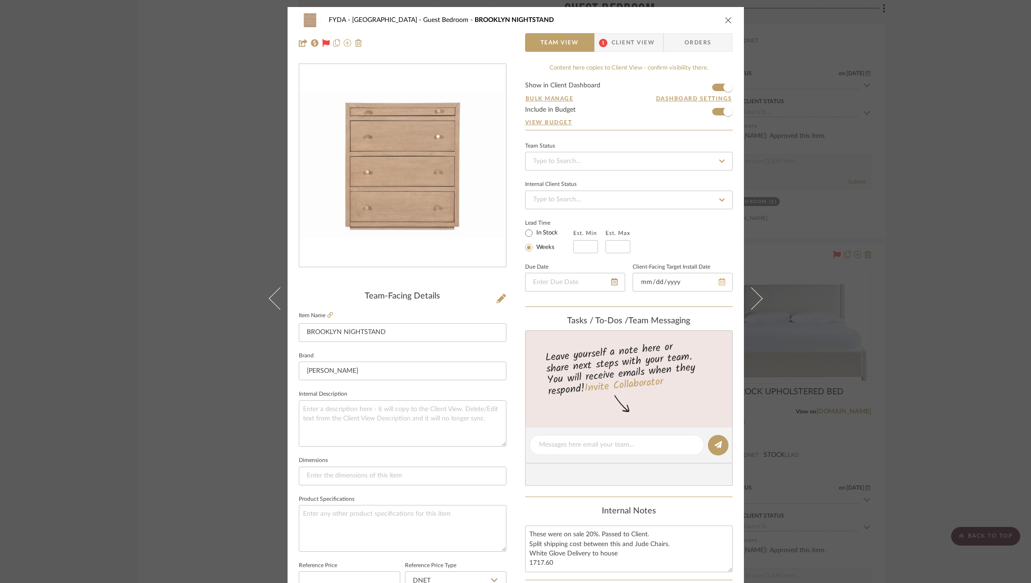
click at [717, 279] on div at bounding box center [682, 282] width 100 height 19
click at [672, 280] on input "date" at bounding box center [682, 282] width 100 height 19
click at [706, 280] on icon at bounding box center [709, 281] width 7 height 7
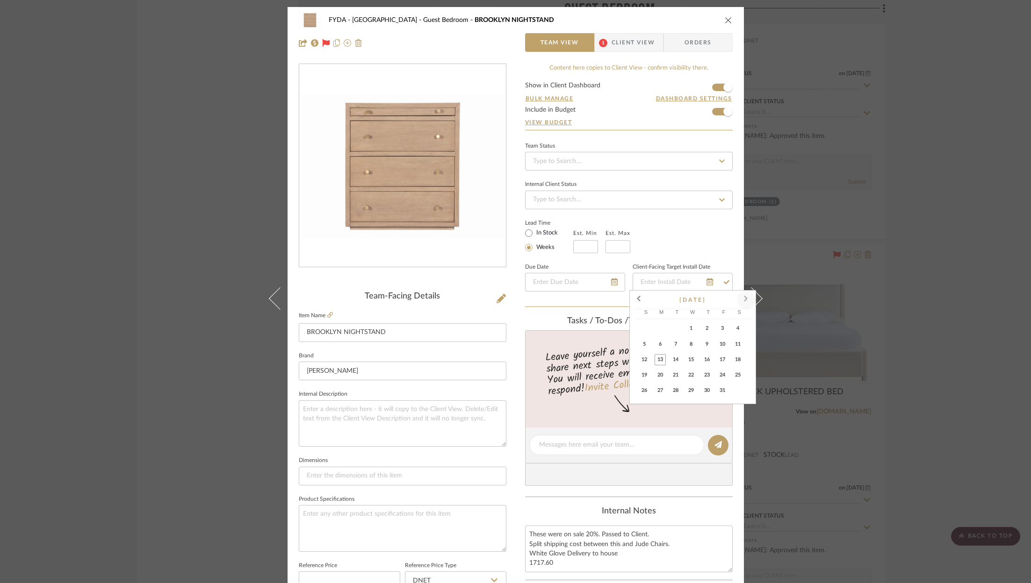
click at [748, 296] on span at bounding box center [746, 300] width 22 height 22
click at [661, 389] on span "24" at bounding box center [659, 390] width 11 height 11
type input "11/24/2025"
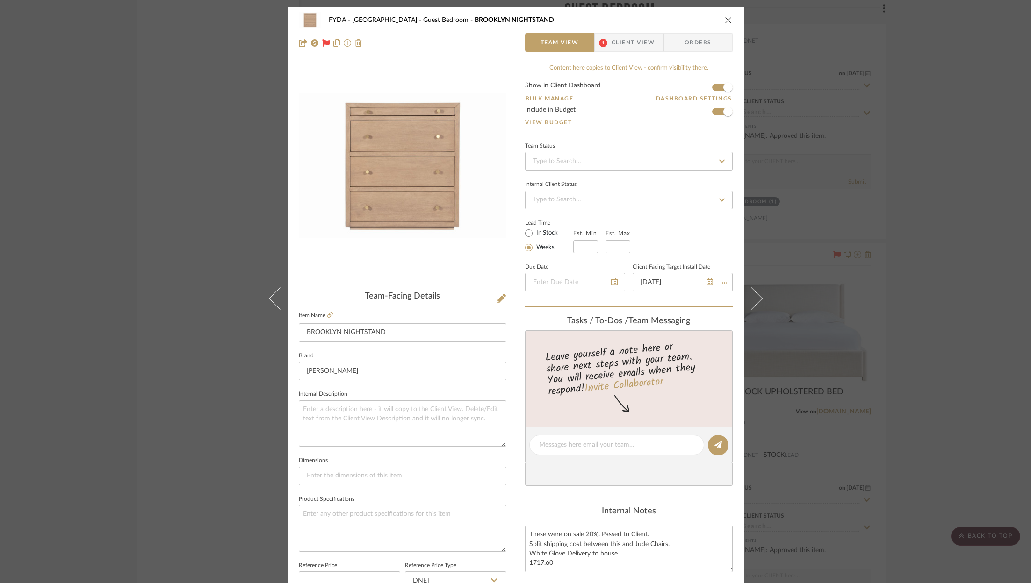
click at [710, 232] on div "Lead Time In Stock Weeks Est. Min Est. Max" at bounding box center [629, 235] width 208 height 36
click at [724, 16] on button "close" at bounding box center [728, 20] width 8 height 8
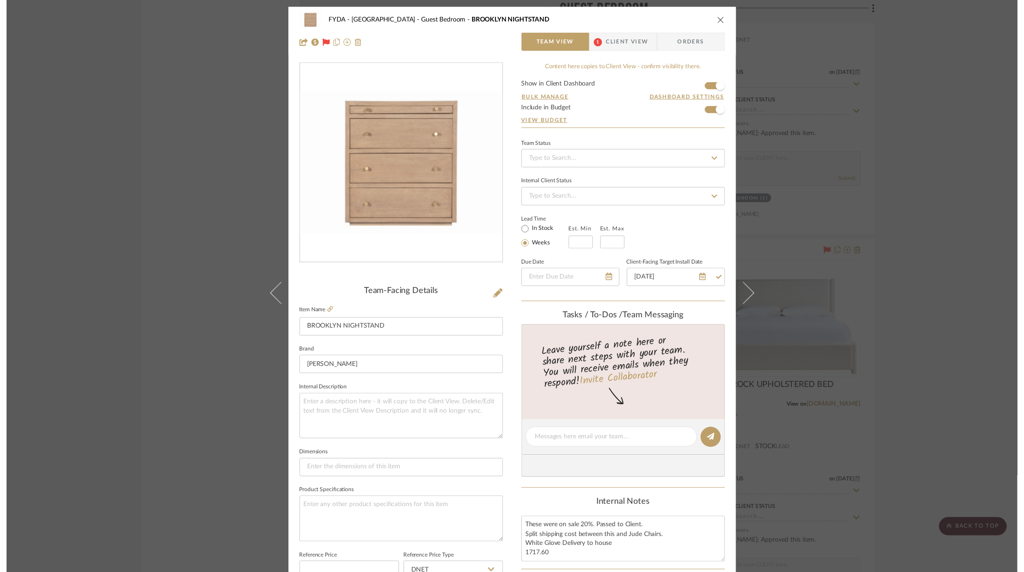
scroll to position [5890, 1]
